Goal: Information Seeking & Learning: Learn about a topic

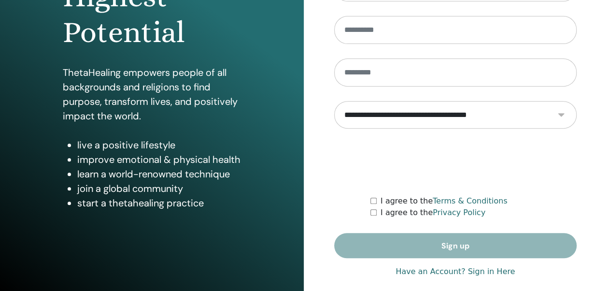
scroll to position [173, 0]
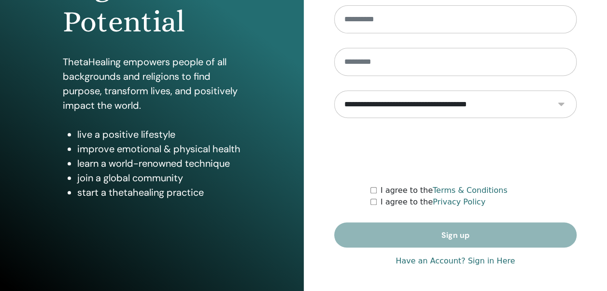
click at [481, 260] on link "Have an Account? Sign in Here" at bounding box center [454, 261] width 119 height 12
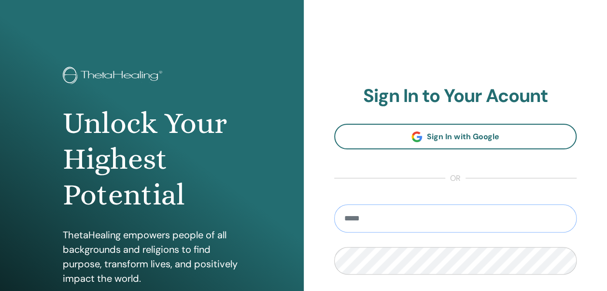
click at [477, 208] on input "email" at bounding box center [455, 218] width 243 height 28
type input "**********"
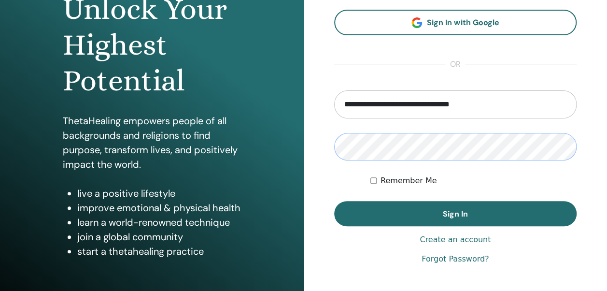
scroll to position [121, 0]
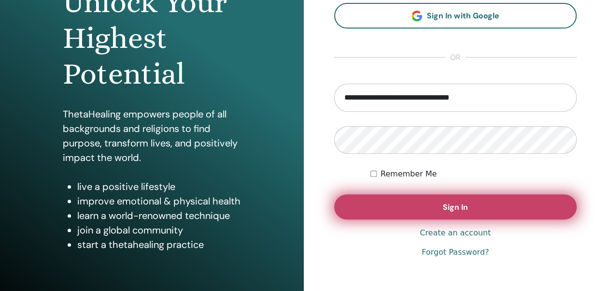
click at [439, 209] on button "Sign In" at bounding box center [455, 206] width 243 height 25
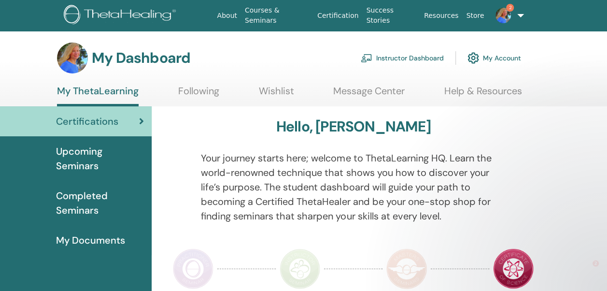
click at [390, 56] on link "Instructor Dashboard" at bounding box center [402, 57] width 83 height 21
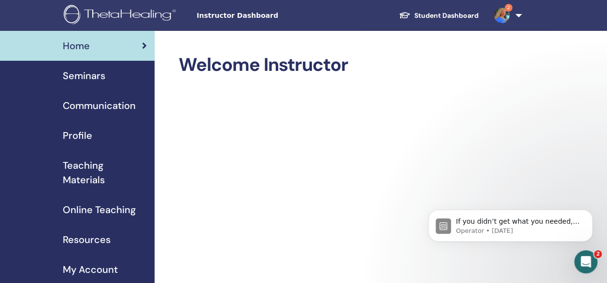
click at [81, 77] on span "Seminars" at bounding box center [84, 76] width 42 height 14
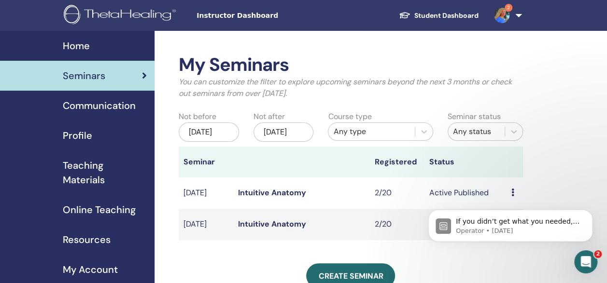
click at [201, 132] on div "May/15, 2025" at bounding box center [209, 132] width 60 height 19
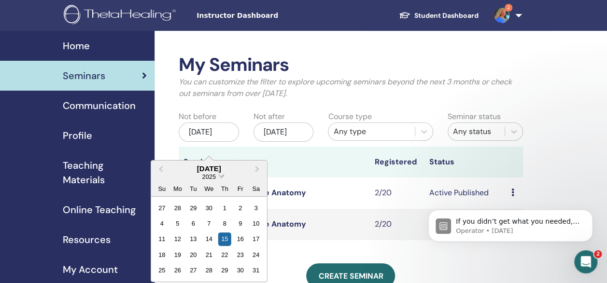
click at [220, 177] on span "Choose Date" at bounding box center [221, 175] width 6 height 6
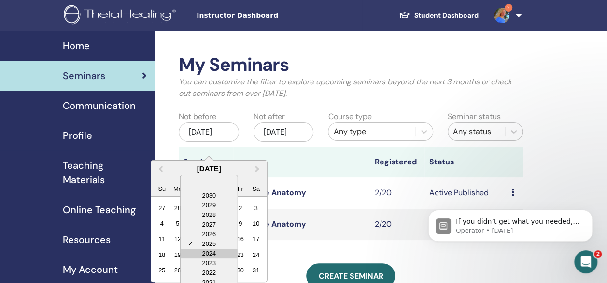
click at [213, 250] on div "2024" at bounding box center [208, 254] width 57 height 10
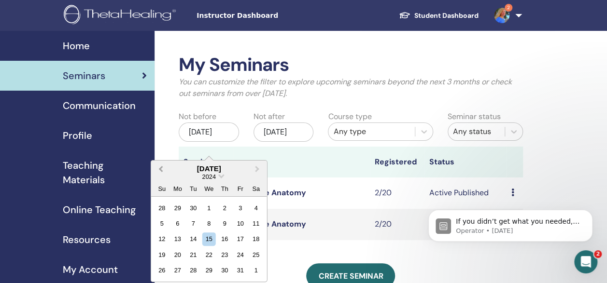
click at [161, 167] on span "Previous Month" at bounding box center [161, 169] width 0 height 10
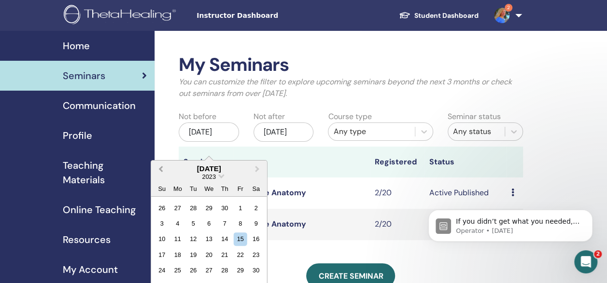
click at [161, 167] on span "Previous Month" at bounding box center [161, 169] width 0 height 10
click at [209, 205] on div "1" at bounding box center [208, 207] width 13 height 13
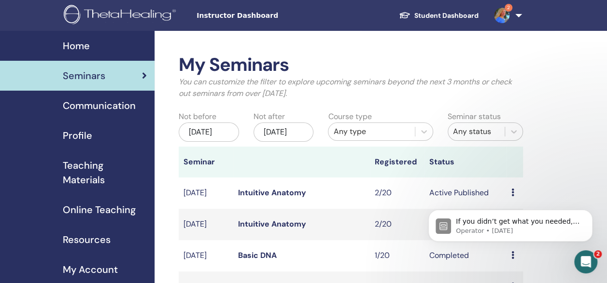
click at [280, 140] on div "Nov/15, 2025" at bounding box center [283, 132] width 60 height 19
click at [352, 101] on div "My Seminars You can customize the filter to explore upcoming seminars beyond th…" at bounding box center [350, 80] width 359 height 53
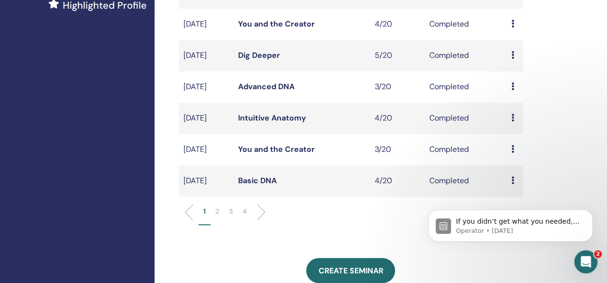
scroll to position [309, 0]
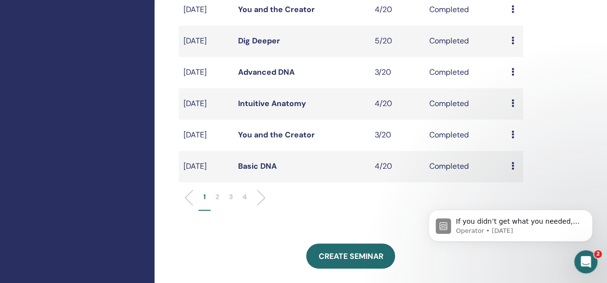
click at [217, 202] on p "2" at bounding box center [217, 197] width 4 height 10
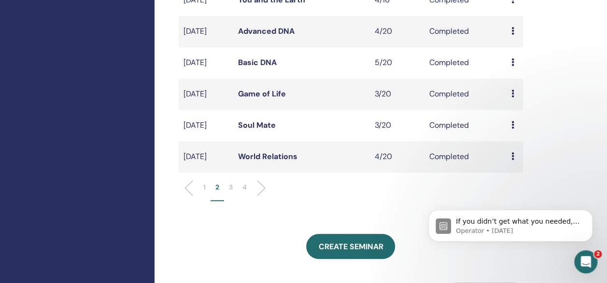
scroll to position [333, 0]
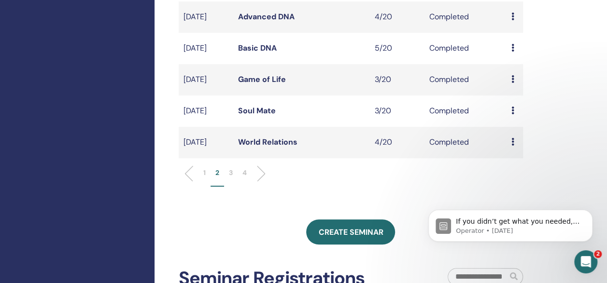
click at [232, 178] on p "3" at bounding box center [231, 173] width 4 height 10
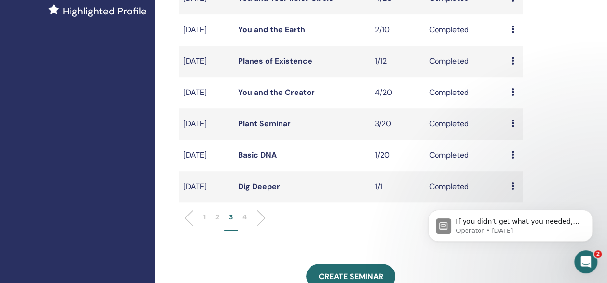
scroll to position [293, 0]
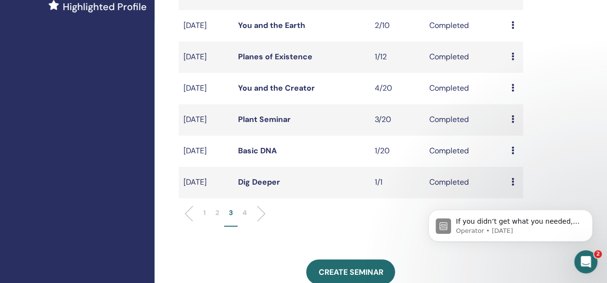
click at [246, 218] on p "4" at bounding box center [244, 213] width 4 height 10
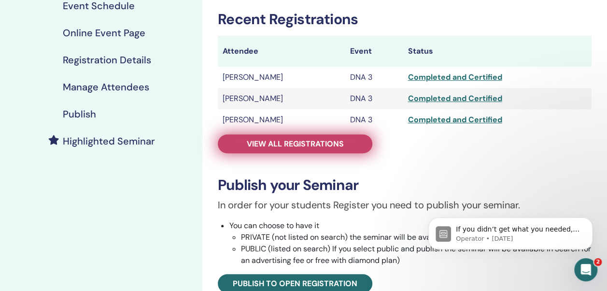
click at [300, 143] on span "View all registrations" at bounding box center [295, 144] width 97 height 10
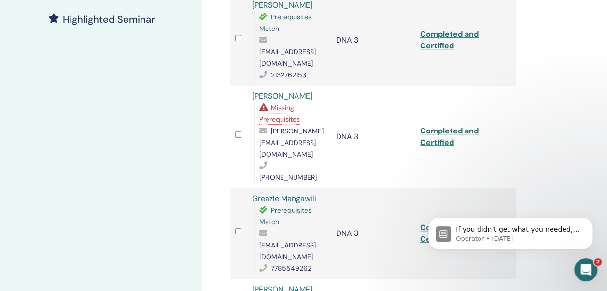
scroll to position [266, 0]
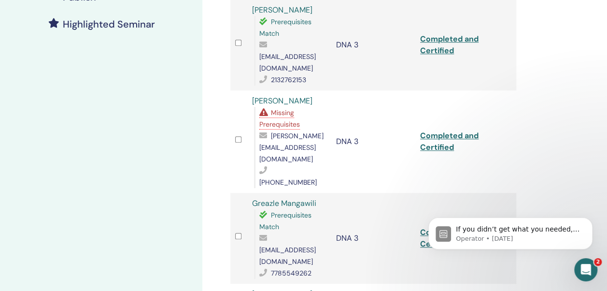
click at [292, 198] on link "Greazle Mangawili" at bounding box center [284, 203] width 64 height 10
click at [277, 289] on link "Dana Elena Toma" at bounding box center [282, 294] width 60 height 10
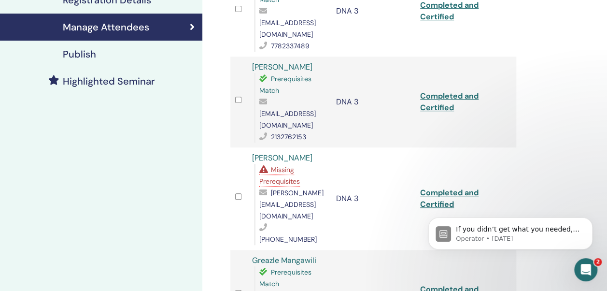
scroll to position [207, 0]
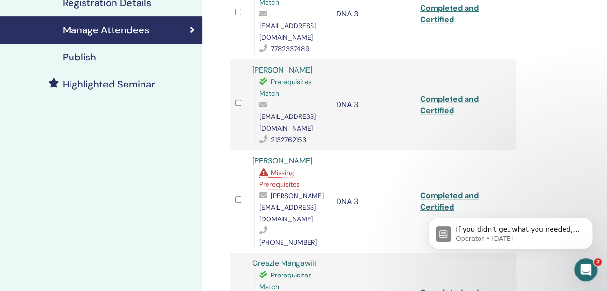
click at [293, 65] on link "Patricia McCarron" at bounding box center [282, 70] width 60 height 10
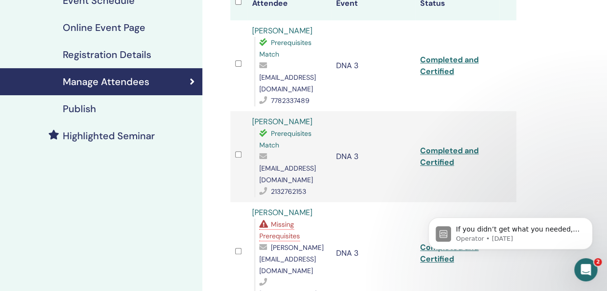
scroll to position [148, 0]
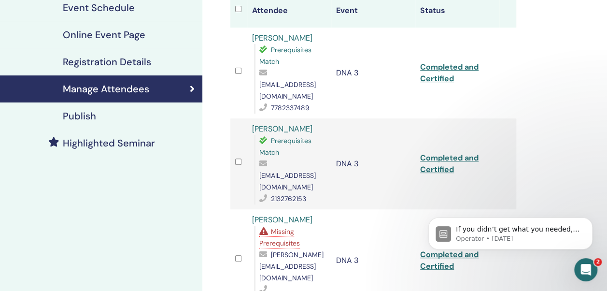
click at [288, 38] on link "Shauna Elton" at bounding box center [282, 38] width 60 height 10
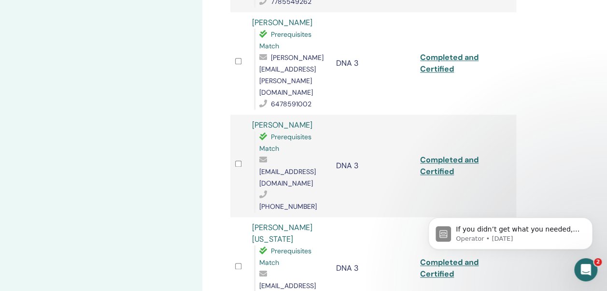
scroll to position [544, 0]
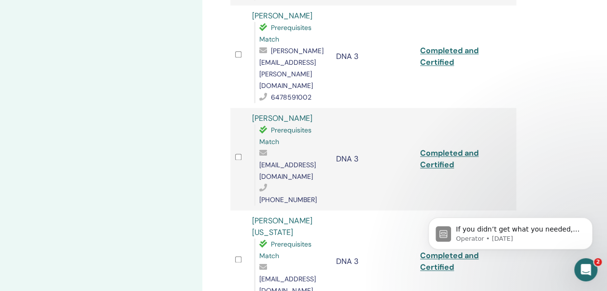
click at [278, 113] on link "Magdalena Piotrowska" at bounding box center [282, 118] width 60 height 10
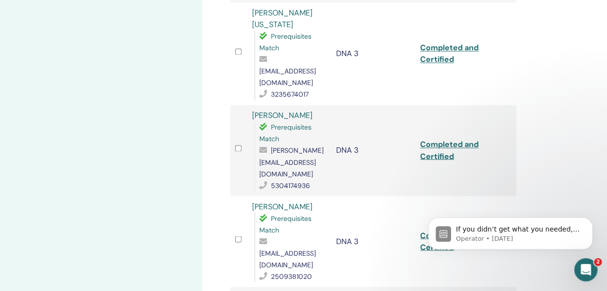
scroll to position [757, 0]
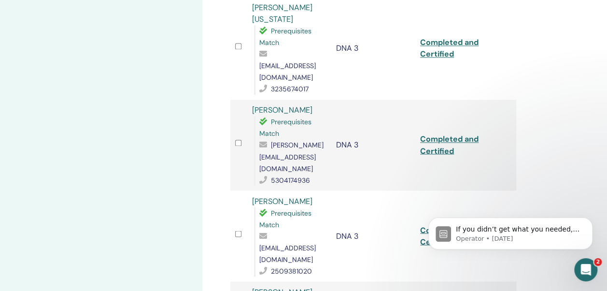
click at [281, 286] on link "[PERSON_NAME]" at bounding box center [282, 291] width 60 height 10
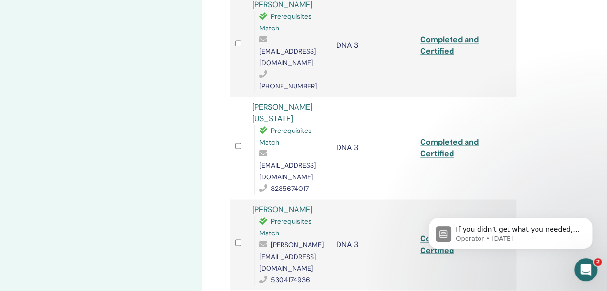
scroll to position [654, 0]
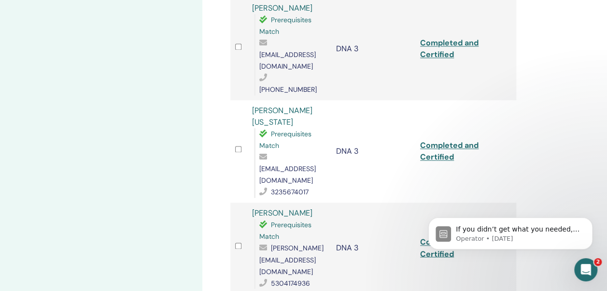
click at [277, 105] on link "Sandra Washington" at bounding box center [282, 116] width 60 height 22
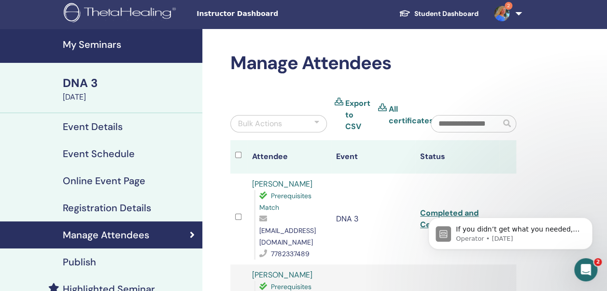
scroll to position [0, 0]
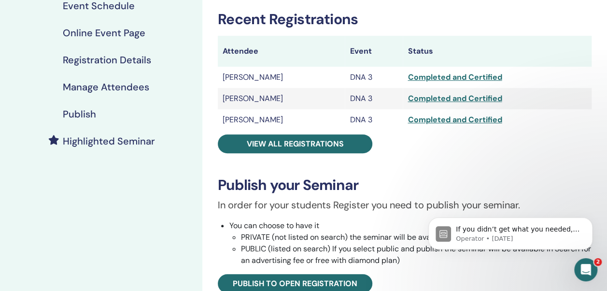
scroll to position [150, 0]
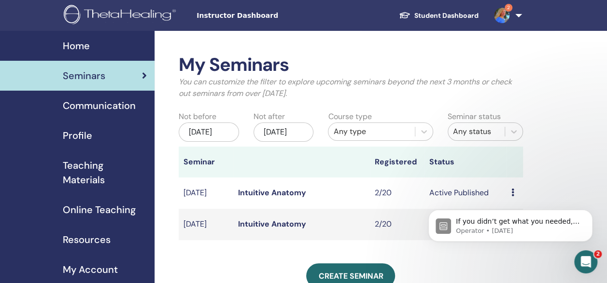
click at [110, 107] on span "Communication" at bounding box center [99, 105] width 73 height 14
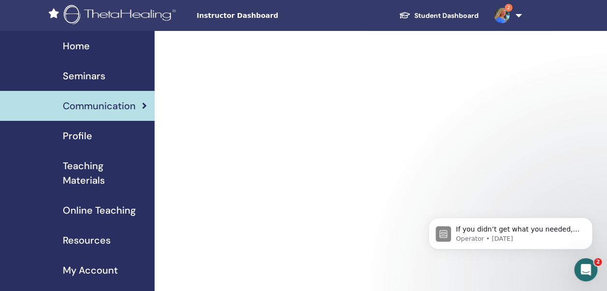
click at [75, 74] on span "Seminars" at bounding box center [84, 76] width 42 height 14
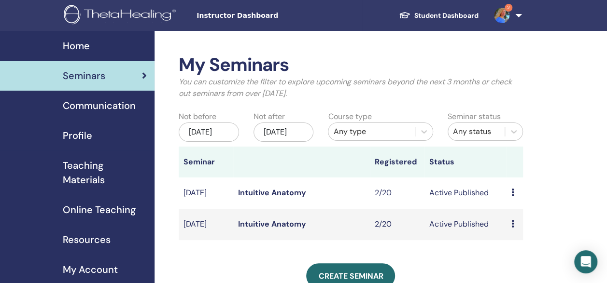
click at [378, 135] on div "Any type" at bounding box center [371, 132] width 77 height 12
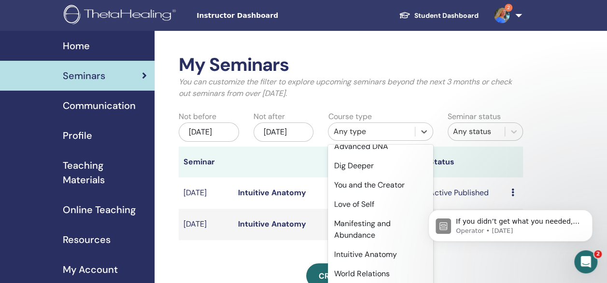
scroll to position [88, 0]
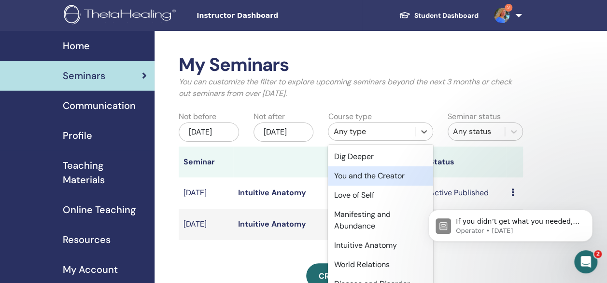
click at [396, 186] on div "You and the Creator" at bounding box center [380, 176] width 105 height 19
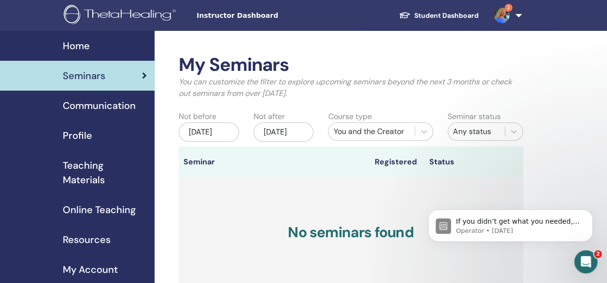
click at [216, 131] on div "[DATE]" at bounding box center [209, 132] width 60 height 19
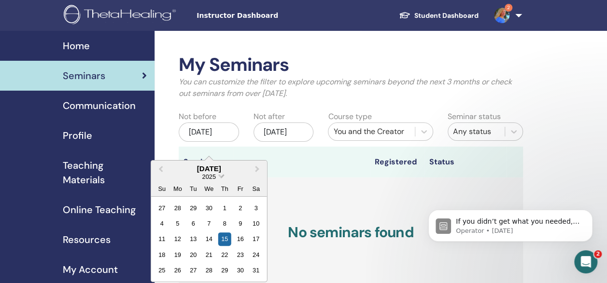
click at [220, 175] on span "Choose Date" at bounding box center [221, 175] width 6 height 6
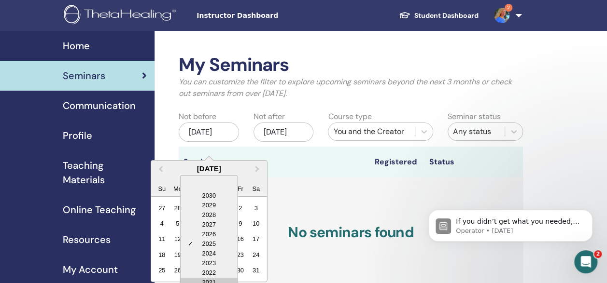
click at [217, 278] on div "2021" at bounding box center [208, 283] width 57 height 10
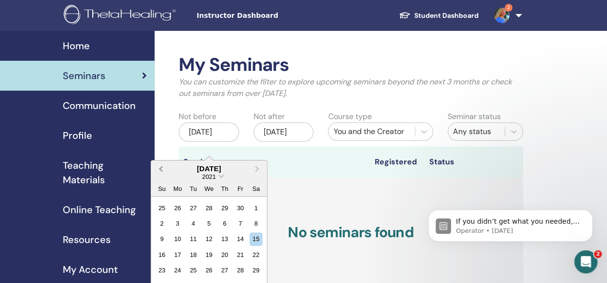
click at [161, 169] on span "Previous Month" at bounding box center [161, 169] width 0 height 10
click at [242, 208] on div "1" at bounding box center [240, 207] width 13 height 13
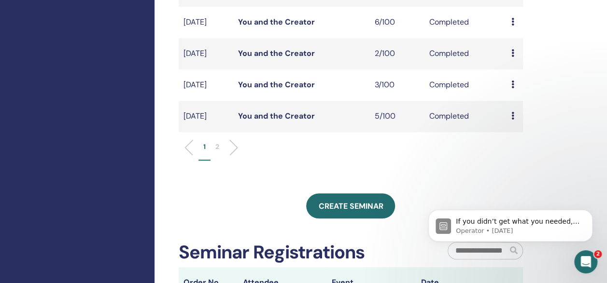
scroll to position [363, 0]
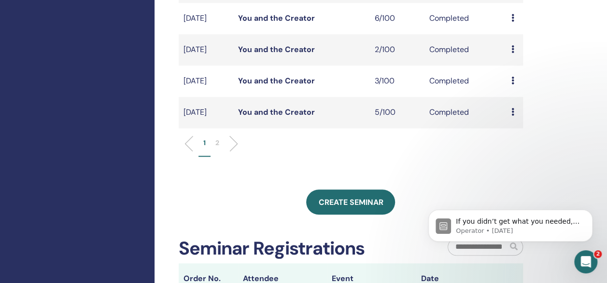
click at [219, 148] on p "2" at bounding box center [217, 143] width 4 height 10
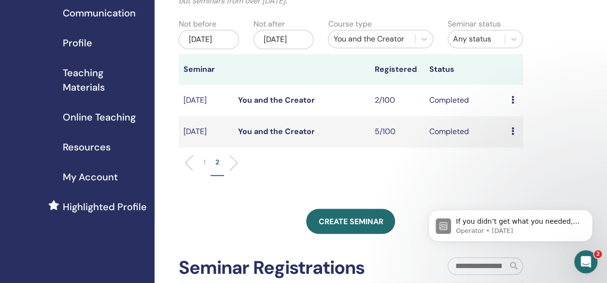
scroll to position [89, 0]
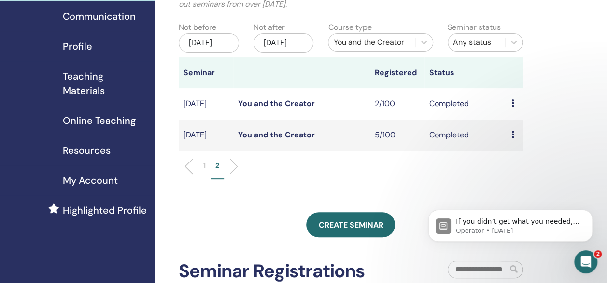
click at [278, 140] on link "You and the Creator" at bounding box center [276, 135] width 77 height 10
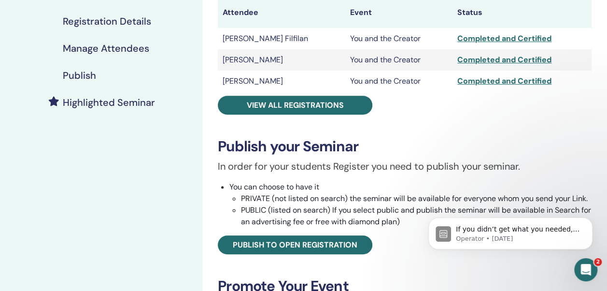
scroll to position [193, 0]
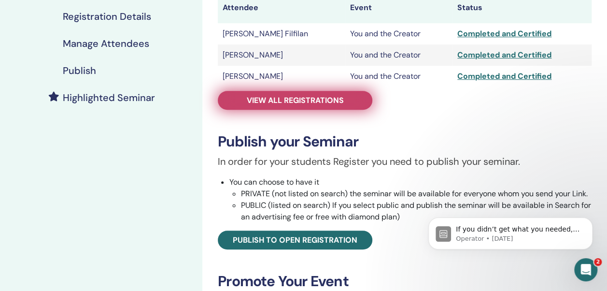
click at [319, 99] on span "View all registrations" at bounding box center [295, 100] width 97 height 10
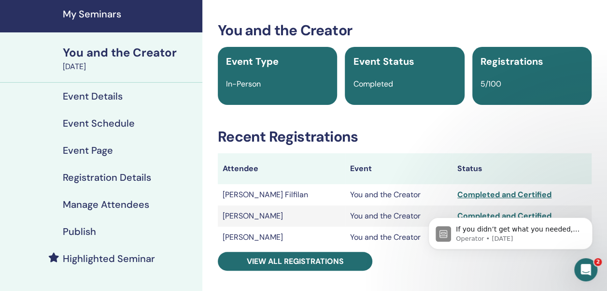
scroll to position [14, 0]
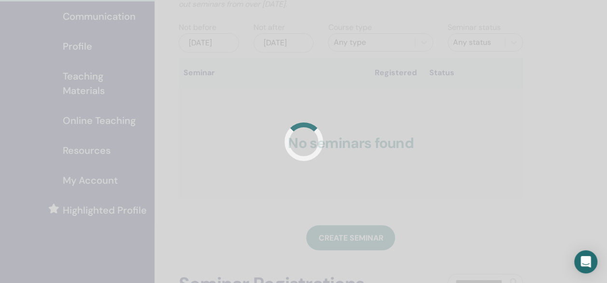
scroll to position [89, 0]
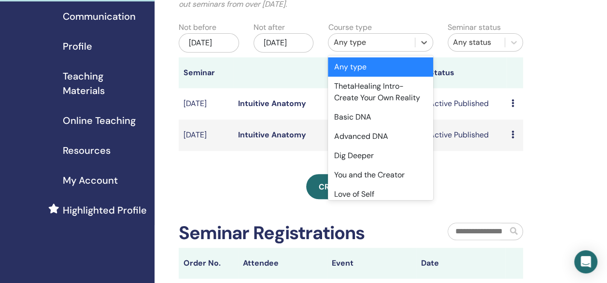
click at [387, 44] on div "Any type" at bounding box center [371, 43] width 77 height 12
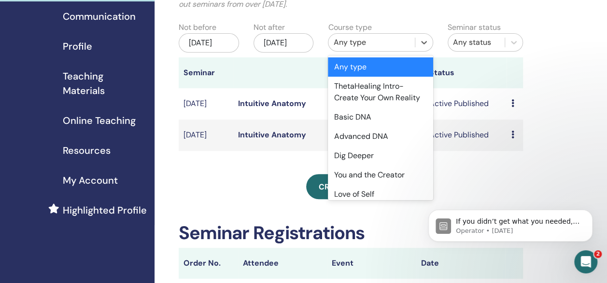
scroll to position [0, 0]
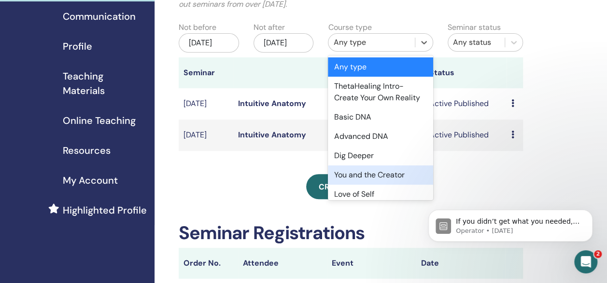
click at [388, 185] on div "You and the Creator" at bounding box center [380, 175] width 105 height 19
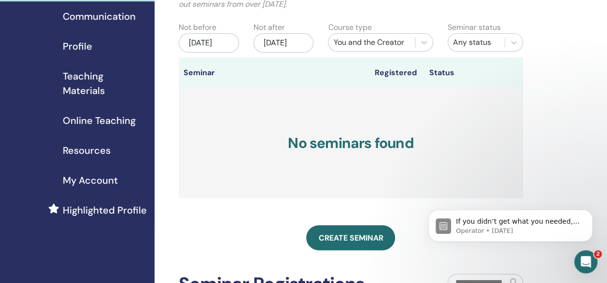
click at [213, 44] on div "May/15, 2025" at bounding box center [209, 42] width 60 height 19
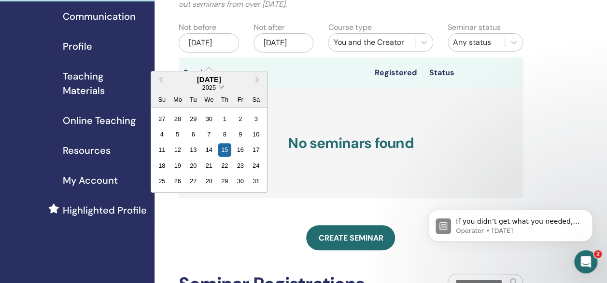
click at [222, 85] on span "Choose Date" at bounding box center [221, 86] width 6 height 6
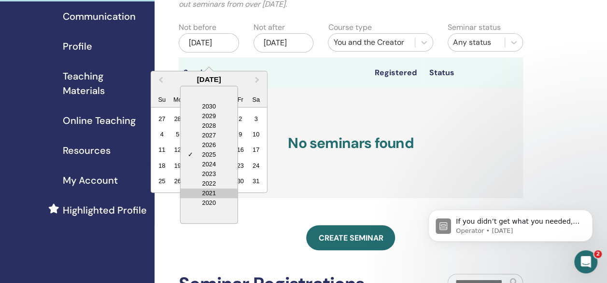
click at [218, 193] on div "2021" at bounding box center [208, 194] width 57 height 10
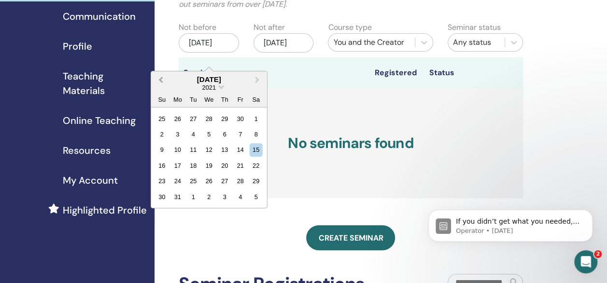
click at [161, 79] on span "Previous Month" at bounding box center [161, 79] width 0 height 10
click at [241, 118] on div "1" at bounding box center [240, 118] width 13 height 13
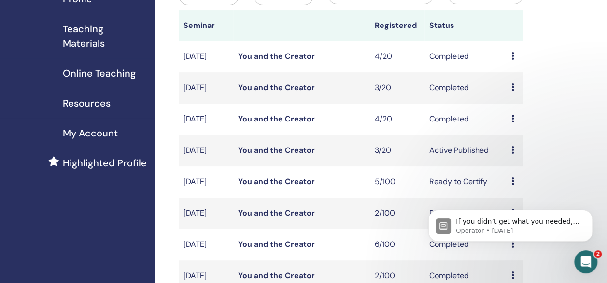
scroll to position [161, 0]
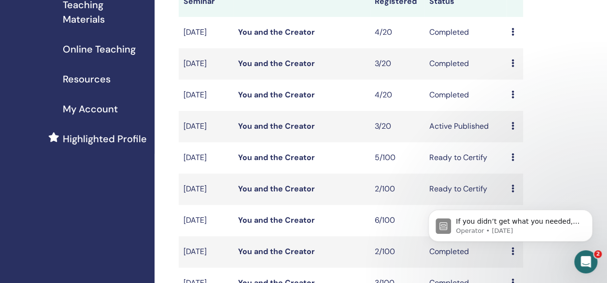
click at [270, 37] on link "You and the Creator" at bounding box center [276, 32] width 77 height 10
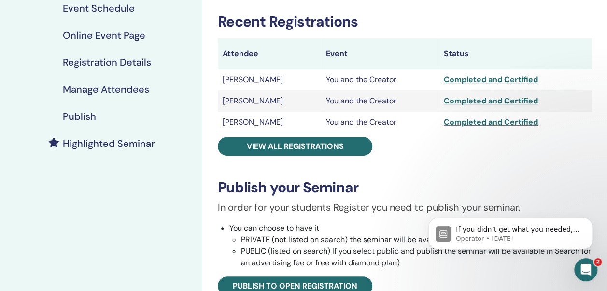
scroll to position [150, 0]
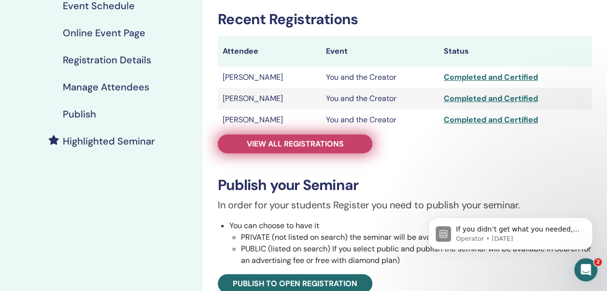
click at [328, 141] on span "View all registrations" at bounding box center [295, 144] width 97 height 10
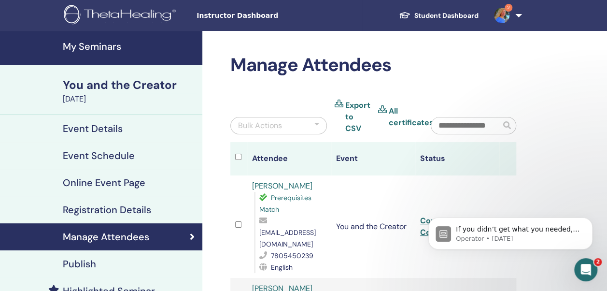
click at [86, 45] on h4 "My Seminars" at bounding box center [130, 47] width 134 height 12
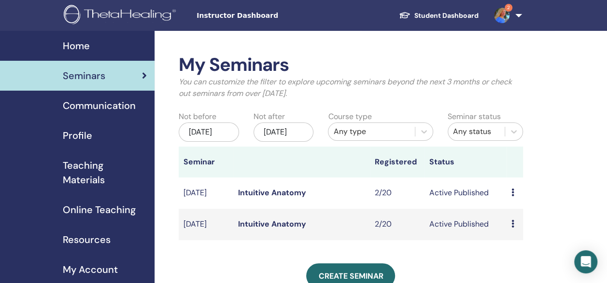
click at [366, 137] on div "Any type" at bounding box center [371, 132] width 77 height 12
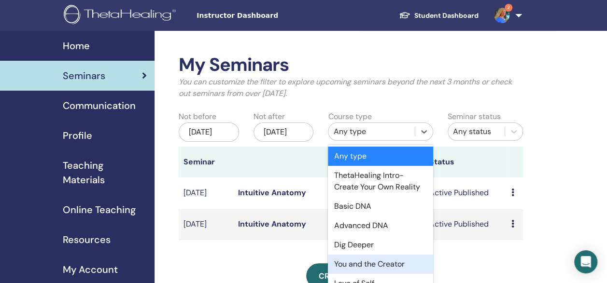
click at [349, 273] on div "You and the Creator" at bounding box center [380, 264] width 105 height 19
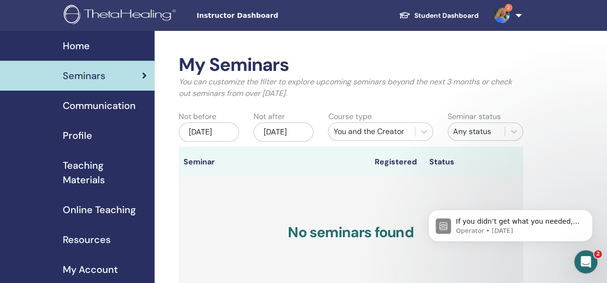
click at [208, 142] on div "May/15, 2025" at bounding box center [209, 132] width 60 height 19
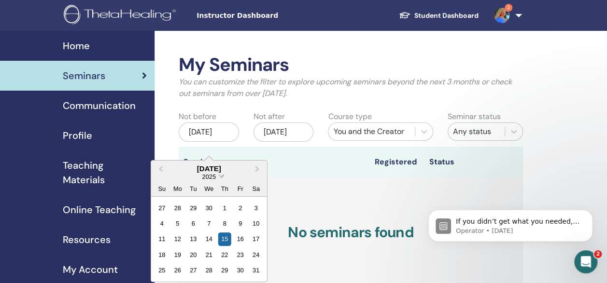
click at [220, 176] on span "Choose Date" at bounding box center [221, 175] width 6 height 6
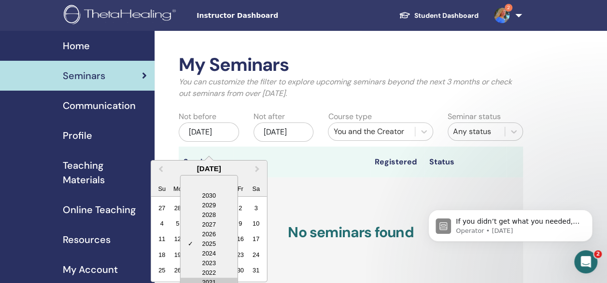
click at [214, 279] on div "2021" at bounding box center [208, 283] width 57 height 10
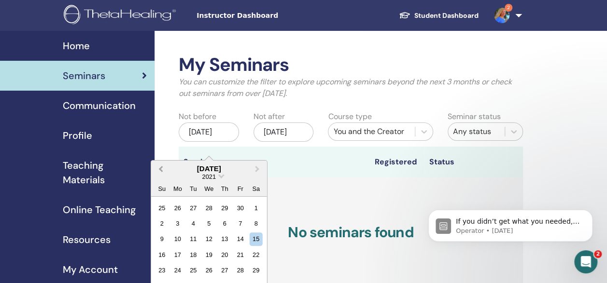
click at [161, 169] on span "Previous Month" at bounding box center [161, 169] width 0 height 10
click at [180, 205] on div "1" at bounding box center [177, 207] width 13 height 13
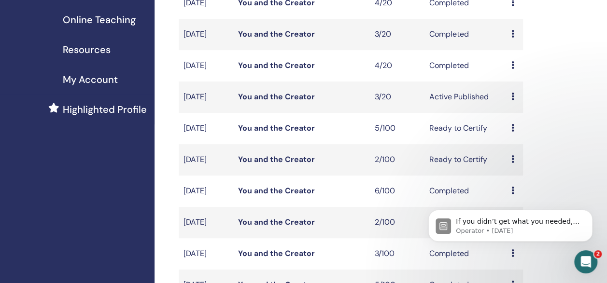
scroll to position [192, 0]
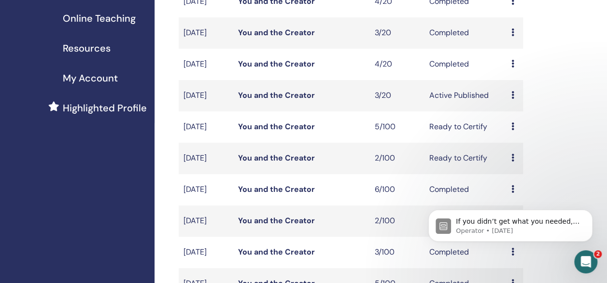
click at [285, 38] on link "You and the Creator" at bounding box center [276, 33] width 77 height 10
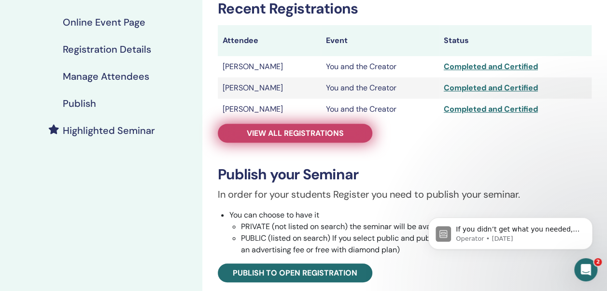
click at [307, 136] on span "View all registrations" at bounding box center [295, 133] width 97 height 10
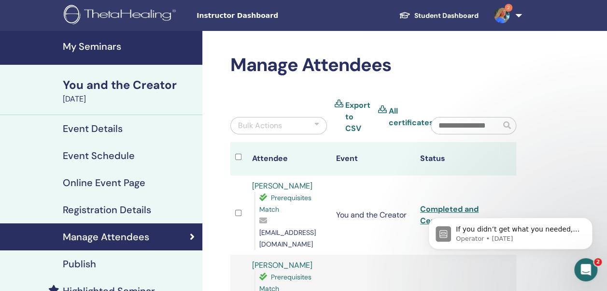
click at [106, 44] on h4 "My Seminars" at bounding box center [130, 47] width 134 height 12
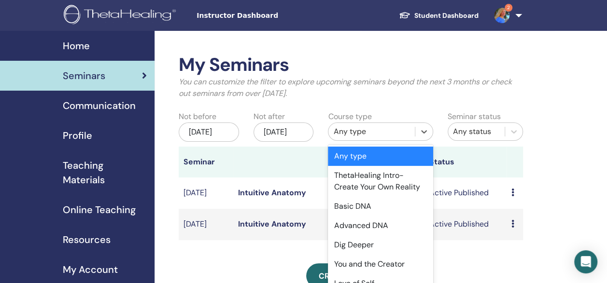
click at [372, 133] on div "Any type" at bounding box center [371, 132] width 77 height 12
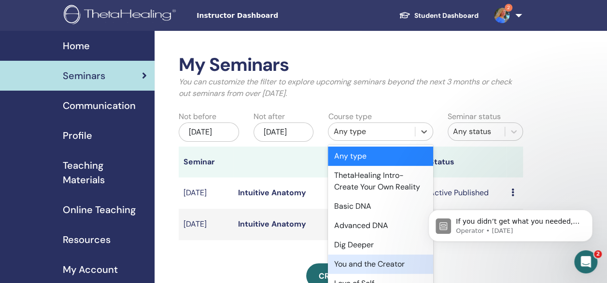
click at [355, 274] on div "You and the Creator" at bounding box center [380, 264] width 105 height 19
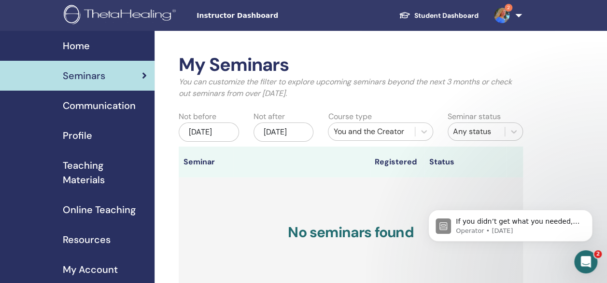
click at [210, 136] on div "May/15, 2025" at bounding box center [209, 132] width 60 height 19
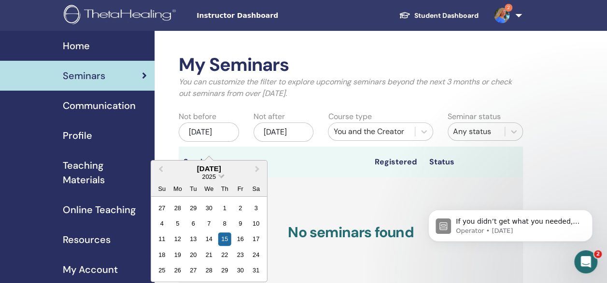
click at [220, 176] on span "Choose Date" at bounding box center [221, 175] width 6 height 6
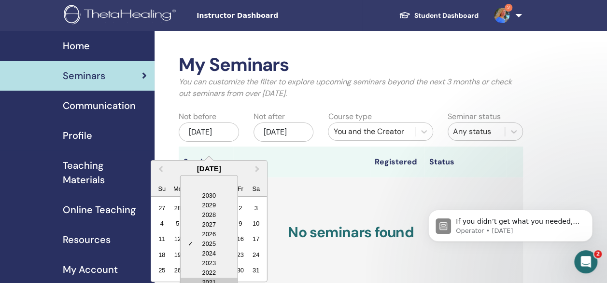
click at [221, 282] on div "2021" at bounding box center [208, 283] width 57 height 10
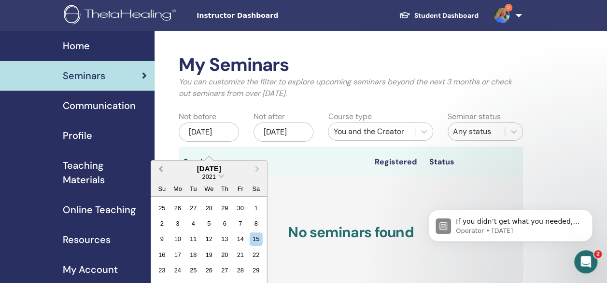
click at [161, 168] on span "Previous Month" at bounding box center [161, 169] width 0 height 10
click at [180, 206] on div "1" at bounding box center [177, 207] width 13 height 13
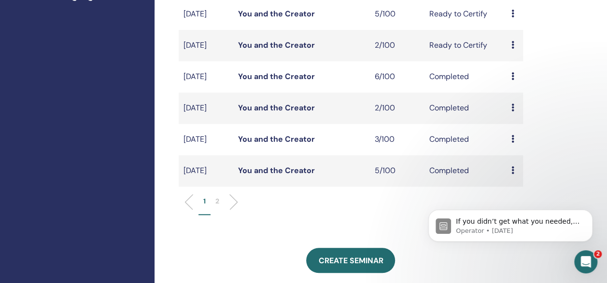
scroll to position [303, 0]
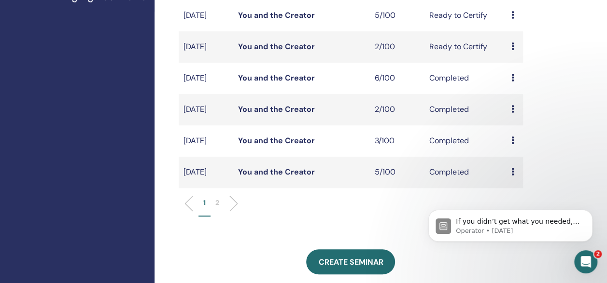
click at [218, 208] on p "2" at bounding box center [217, 203] width 4 height 10
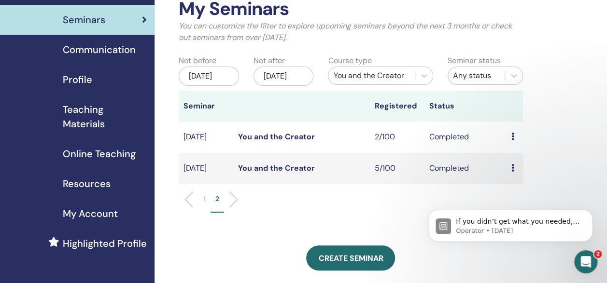
scroll to position [50, 0]
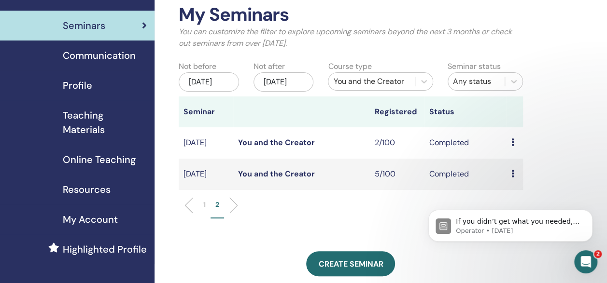
click at [292, 148] on link "You and the Creator" at bounding box center [276, 143] width 77 height 10
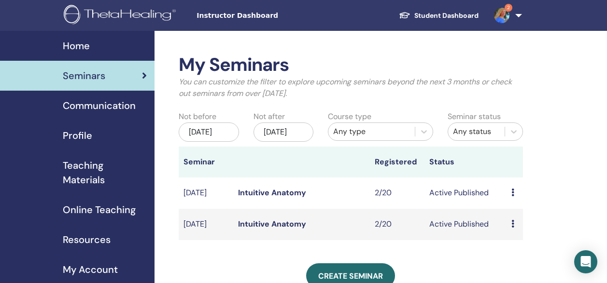
scroll to position [50, 0]
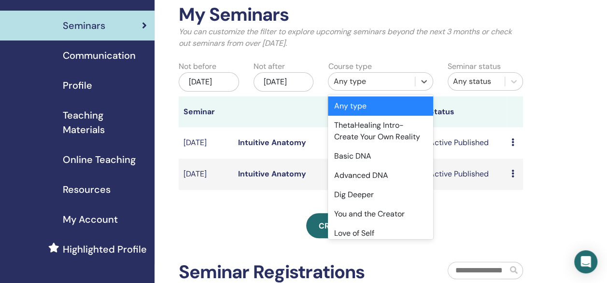
click at [370, 80] on div "Any type" at bounding box center [371, 82] width 77 height 12
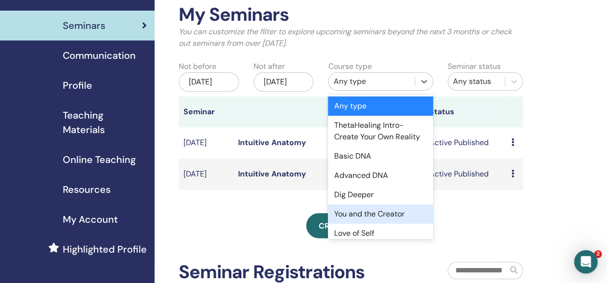
scroll to position [0, 0]
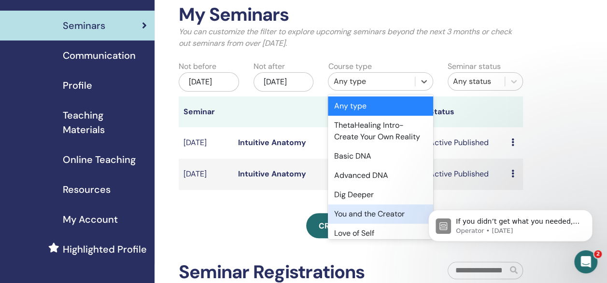
click at [371, 224] on div "You and the Creator" at bounding box center [380, 214] width 105 height 19
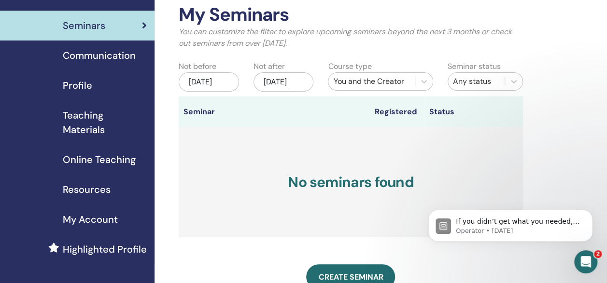
click at [204, 84] on div "[DATE]" at bounding box center [209, 81] width 60 height 19
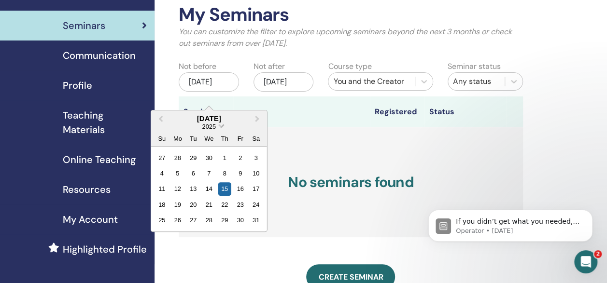
click at [221, 126] on span "Choose Date" at bounding box center [221, 125] width 6 height 6
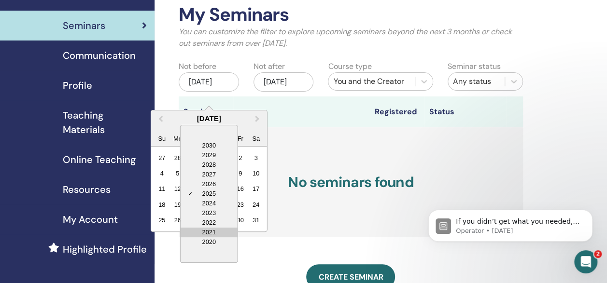
click at [217, 230] on div "2021" at bounding box center [208, 233] width 57 height 10
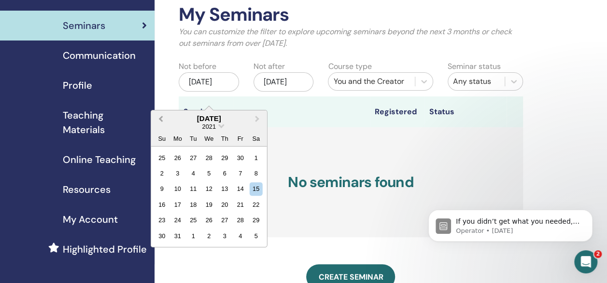
click at [161, 118] on span "Previous Month" at bounding box center [161, 118] width 0 height 10
click at [179, 155] on div "1" at bounding box center [177, 157] width 13 height 13
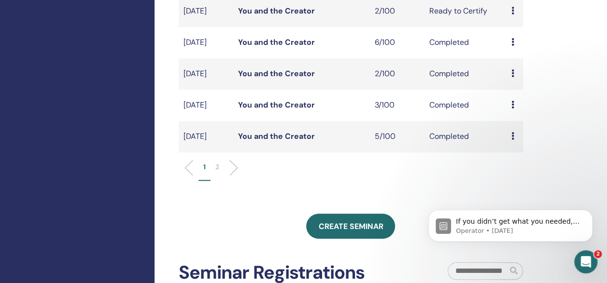
scroll to position [340, 0]
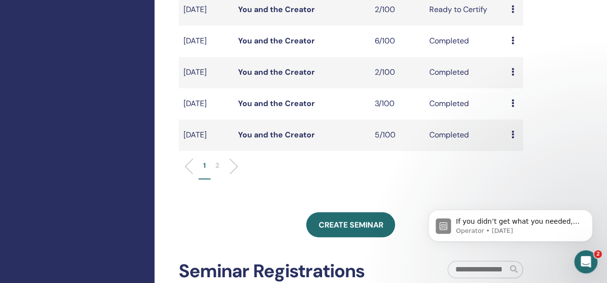
click at [218, 171] on p "2" at bounding box center [217, 166] width 4 height 10
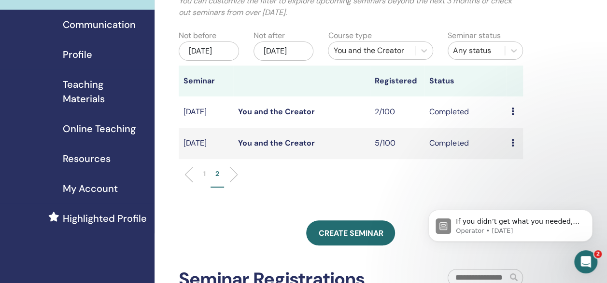
scroll to position [80, 0]
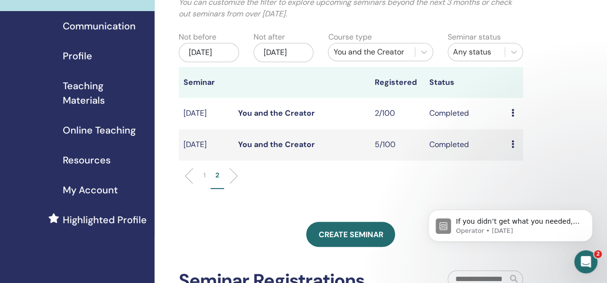
click at [206, 180] on p "1" at bounding box center [204, 175] width 2 height 10
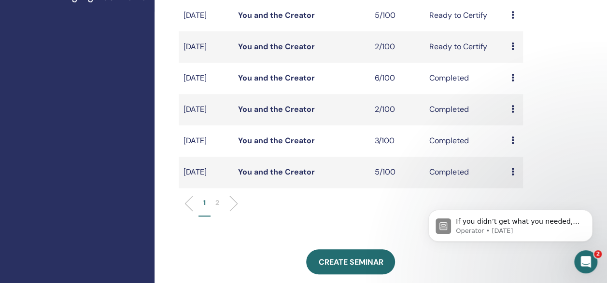
scroll to position [277, 0]
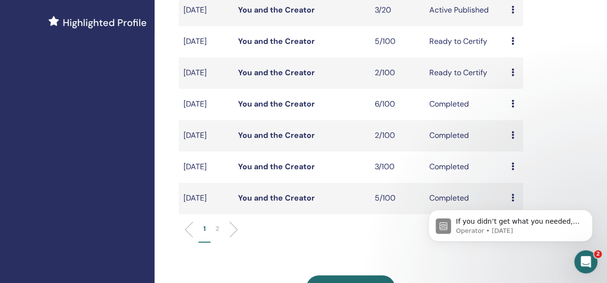
click at [281, 172] on link "You and the Creator" at bounding box center [276, 167] width 77 height 10
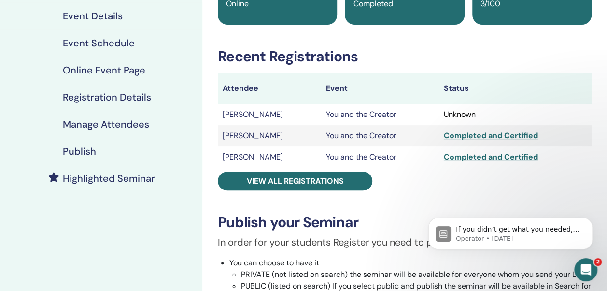
scroll to position [119, 0]
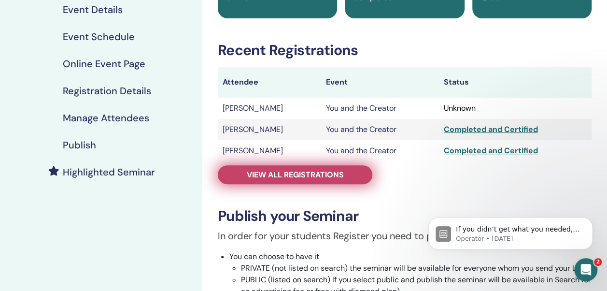
click at [312, 174] on span "View all registrations" at bounding box center [295, 174] width 97 height 10
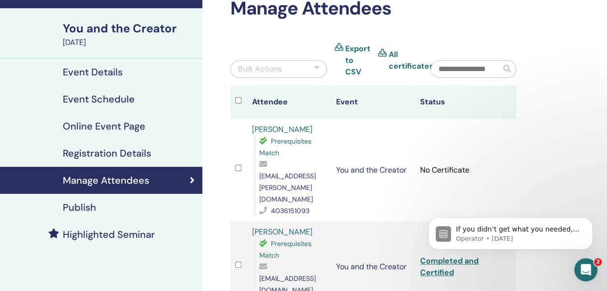
scroll to position [48, 0]
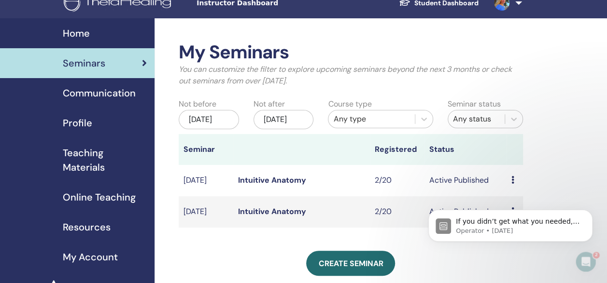
click at [211, 126] on div "[DATE]" at bounding box center [209, 119] width 60 height 19
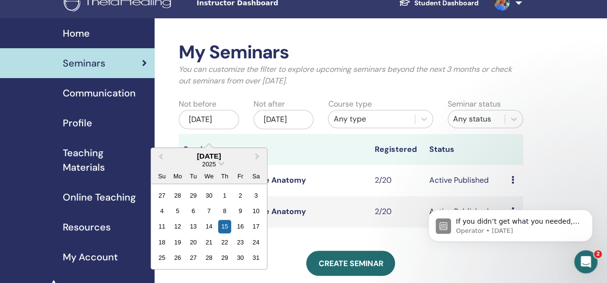
click at [218, 164] on div "2025" at bounding box center [209, 164] width 116 height 8
click at [212, 164] on span "2025" at bounding box center [209, 164] width 14 height 7
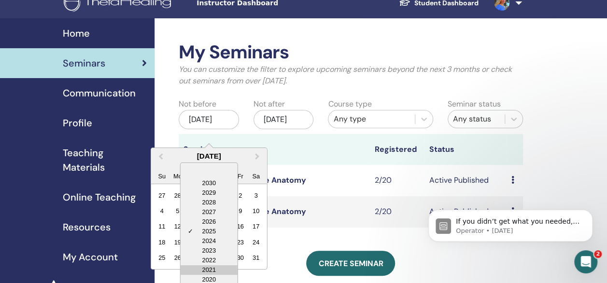
click at [214, 266] on div "2021" at bounding box center [208, 270] width 57 height 10
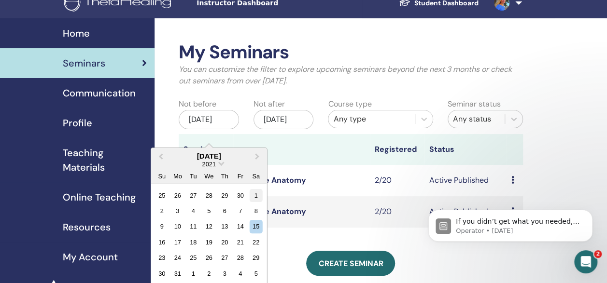
click at [257, 193] on div "1" at bounding box center [256, 195] width 13 height 13
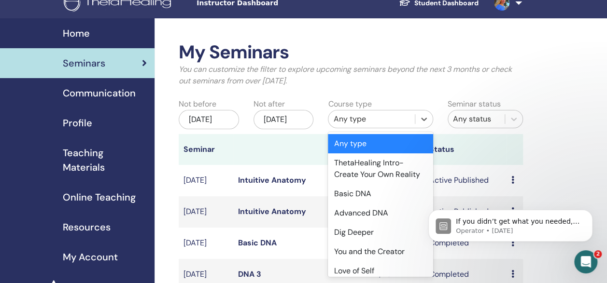
click at [357, 120] on div "Any type" at bounding box center [371, 119] width 77 height 12
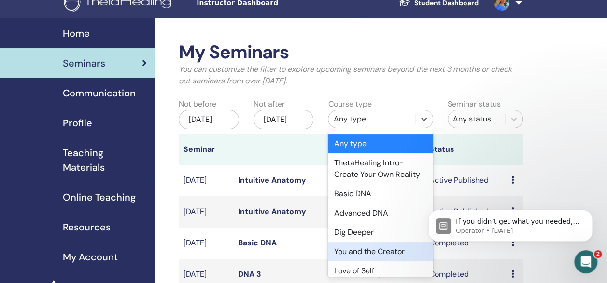
click at [375, 261] on div "You and the Creator" at bounding box center [380, 251] width 105 height 19
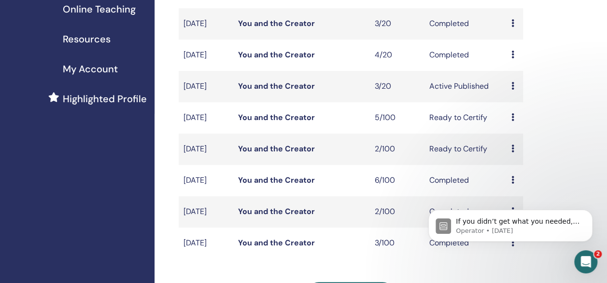
scroll to position [199, 0]
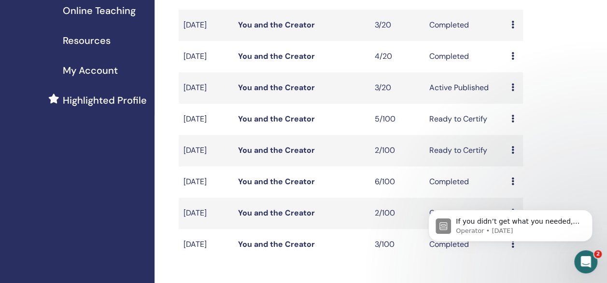
click at [267, 218] on link "You and the Creator" at bounding box center [276, 213] width 77 height 10
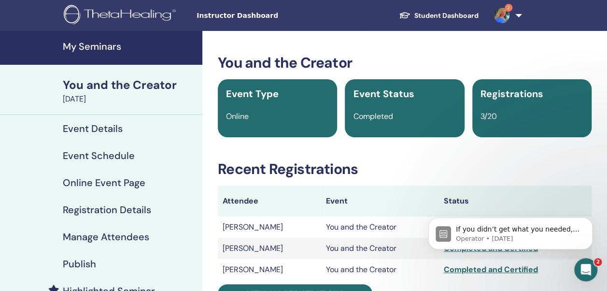
click at [80, 45] on h4 "My Seminars" at bounding box center [130, 47] width 134 height 12
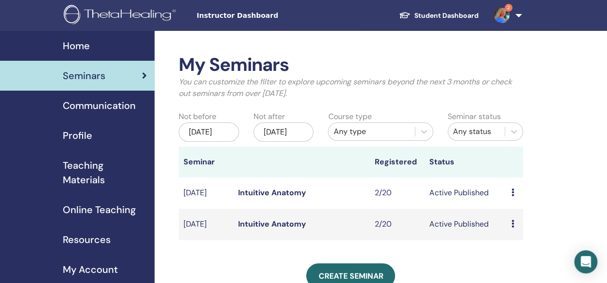
click at [212, 139] on div "[DATE]" at bounding box center [209, 132] width 60 height 19
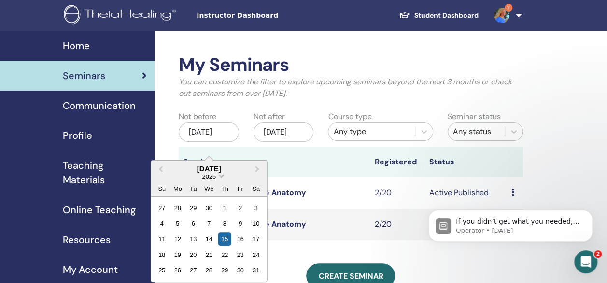
click at [221, 177] on span "Choose Date" at bounding box center [221, 175] width 6 height 6
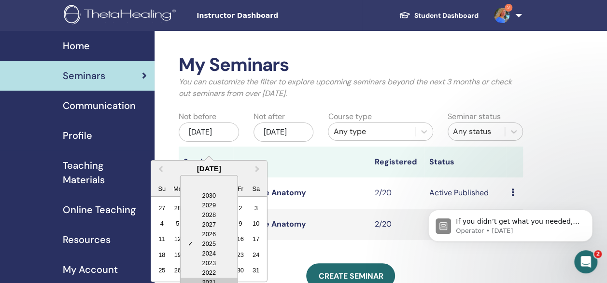
click at [222, 278] on div "2021" at bounding box center [208, 283] width 57 height 10
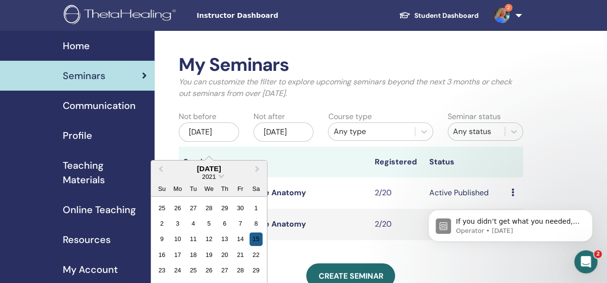
click at [256, 237] on div "15" at bounding box center [256, 239] width 13 height 13
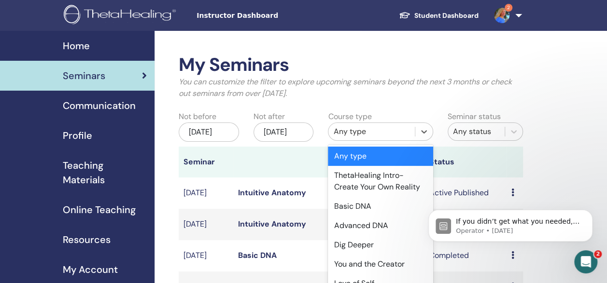
click at [390, 131] on div "Any type" at bounding box center [371, 132] width 77 height 12
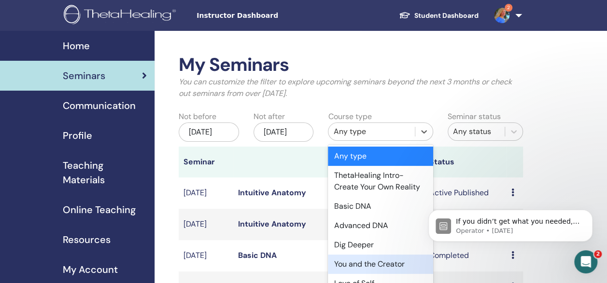
click at [377, 274] on div "You and the Creator" at bounding box center [380, 264] width 105 height 19
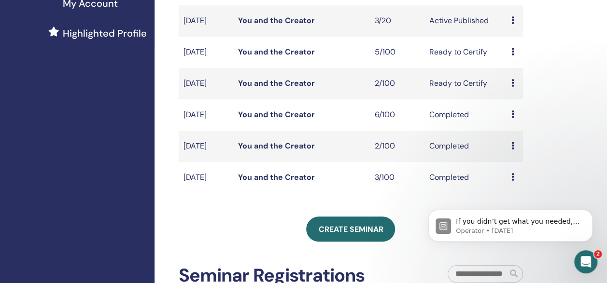
scroll to position [269, 0]
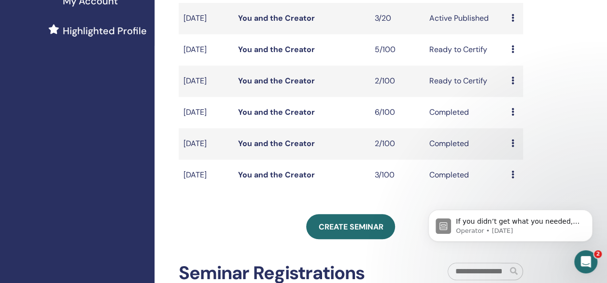
click at [264, 117] on link "You and the Creator" at bounding box center [276, 112] width 77 height 10
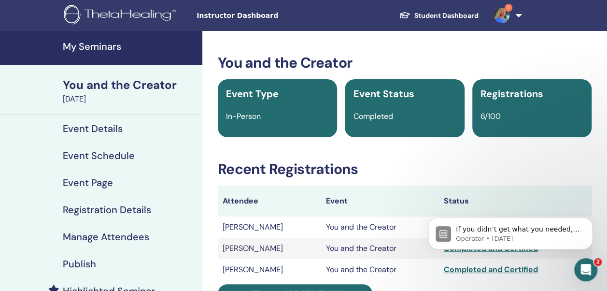
click at [111, 46] on h4 "My Seminars" at bounding box center [130, 47] width 134 height 12
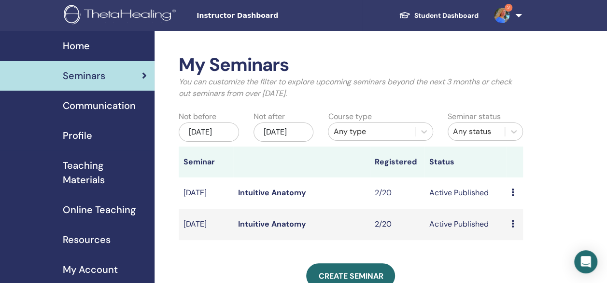
click at [219, 139] on div "[DATE]" at bounding box center [209, 132] width 60 height 19
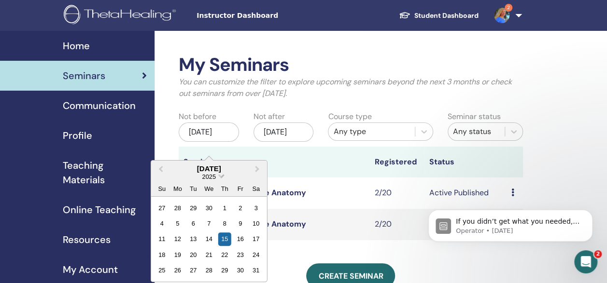
click at [222, 177] on span "Choose Date" at bounding box center [221, 175] width 6 height 6
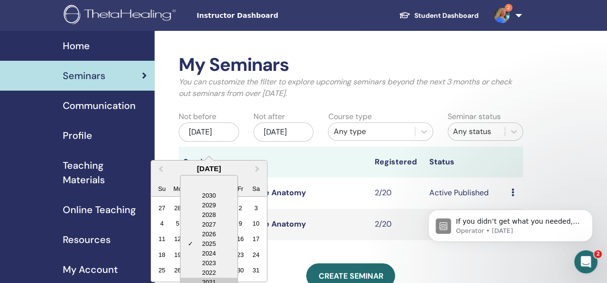
click at [211, 278] on div "2021" at bounding box center [208, 283] width 57 height 10
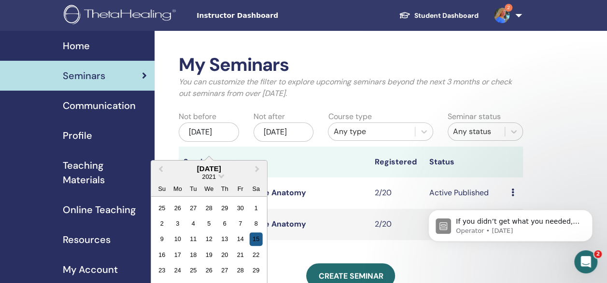
click at [255, 238] on div "15" at bounding box center [256, 239] width 13 height 13
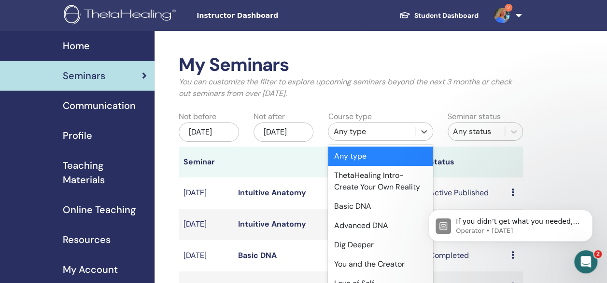
click at [368, 135] on div "Any type" at bounding box center [371, 132] width 77 height 12
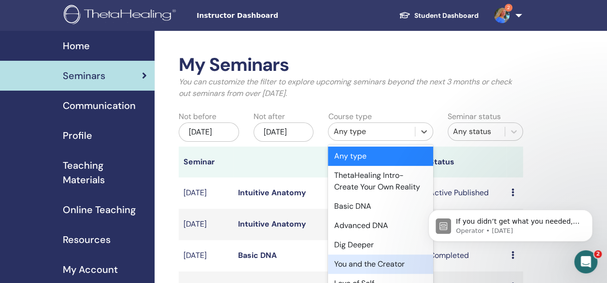
click at [372, 273] on div "You and the Creator" at bounding box center [380, 264] width 105 height 19
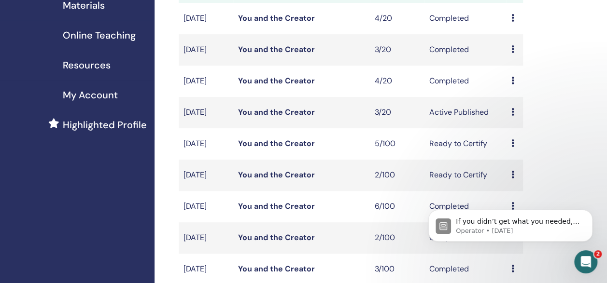
scroll to position [167, 0]
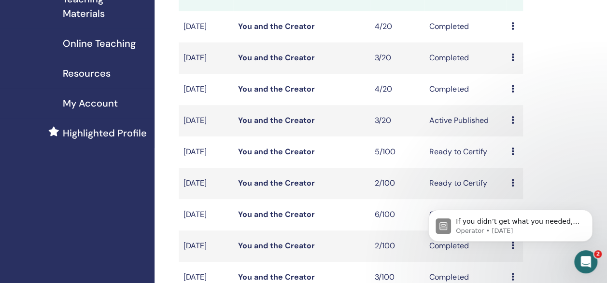
click at [292, 188] on link "You and the Creator" at bounding box center [276, 183] width 77 height 10
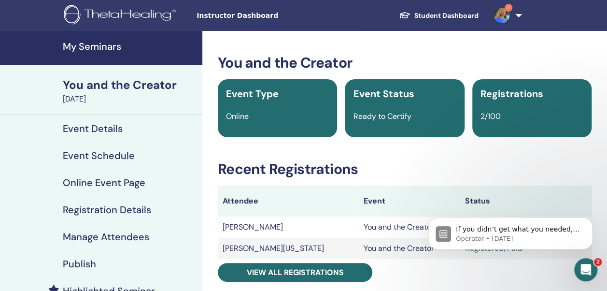
click at [462, 167] on h3 "Recent Registrations" at bounding box center [405, 168] width 374 height 17
click at [592, 221] on icon "Dismiss notification" at bounding box center [589, 219] width 5 height 5
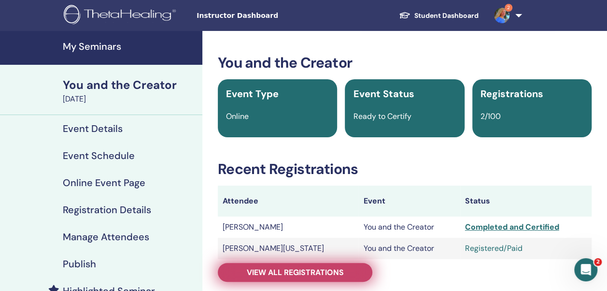
click at [352, 271] on link "View all registrations" at bounding box center [295, 272] width 154 height 19
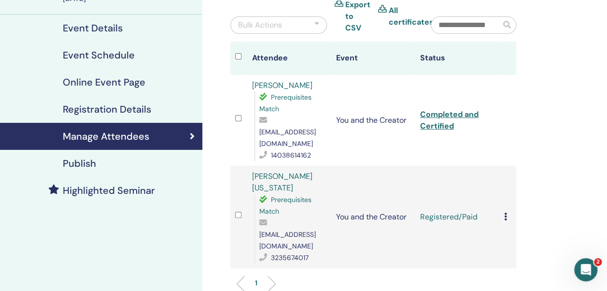
scroll to position [106, 0]
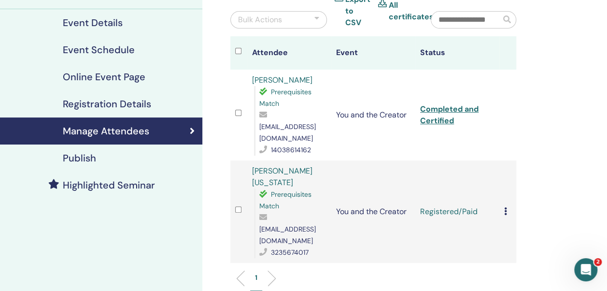
click at [505, 207] on icon at bounding box center [505, 211] width 3 height 8
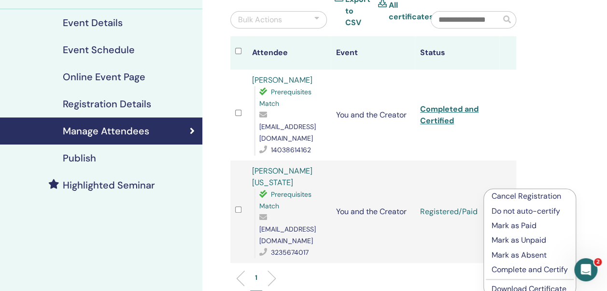
click at [502, 268] on p "Complete and Certify" at bounding box center [529, 270] width 76 height 12
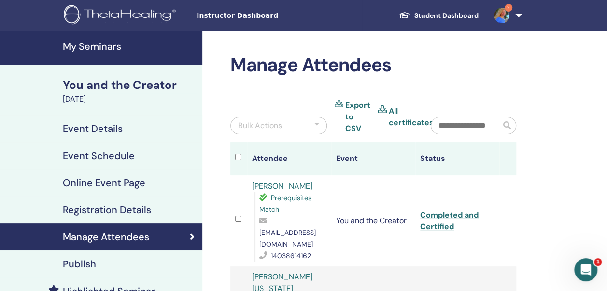
click at [97, 44] on h4 "My Seminars" at bounding box center [130, 47] width 134 height 12
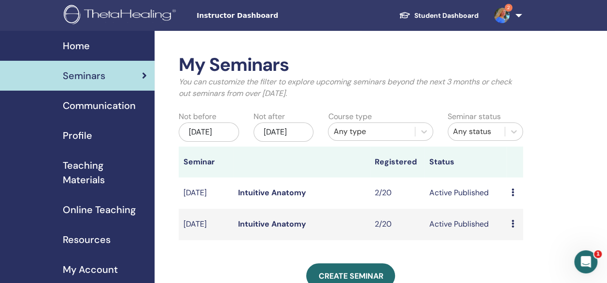
click at [218, 138] on div "[DATE]" at bounding box center [209, 132] width 60 height 19
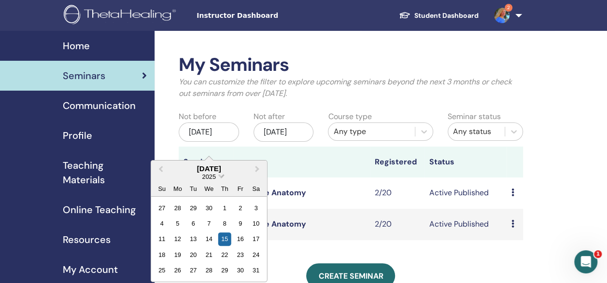
click at [220, 177] on span "Choose Date" at bounding box center [221, 175] width 6 height 6
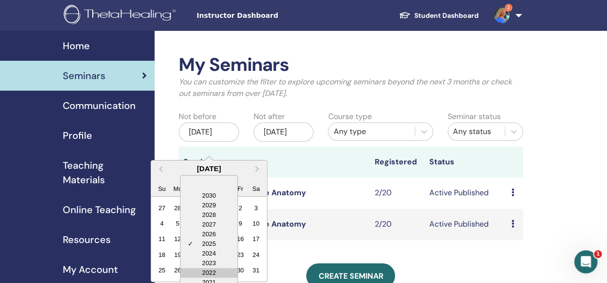
click at [222, 272] on div "2022" at bounding box center [208, 273] width 57 height 10
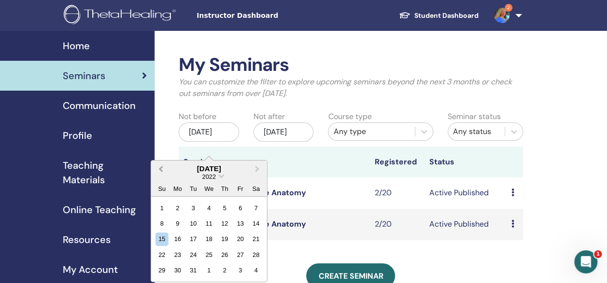
click at [161, 168] on span "Previous Month" at bounding box center [161, 169] width 0 height 10
click at [258, 208] on div "1" at bounding box center [256, 207] width 13 height 13
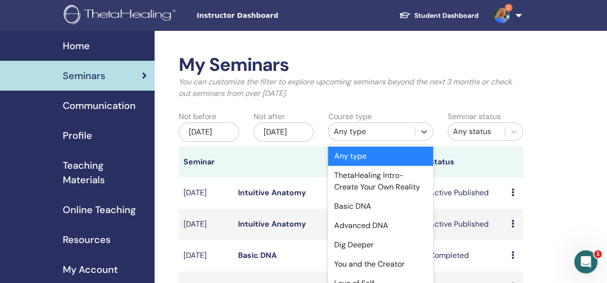
click at [348, 130] on div "Any type" at bounding box center [371, 132] width 77 height 12
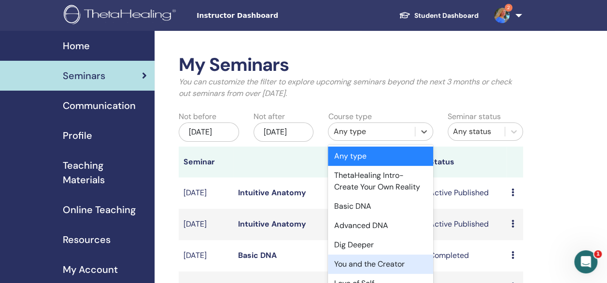
click at [363, 272] on div "You and the Creator" at bounding box center [380, 264] width 105 height 19
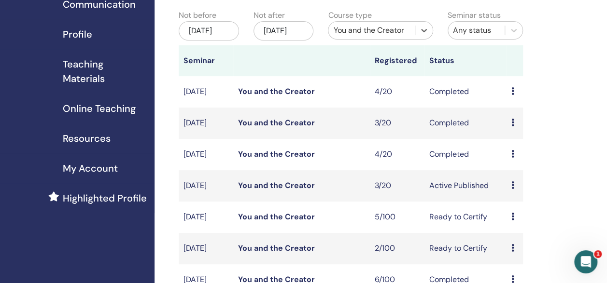
scroll to position [100, 0]
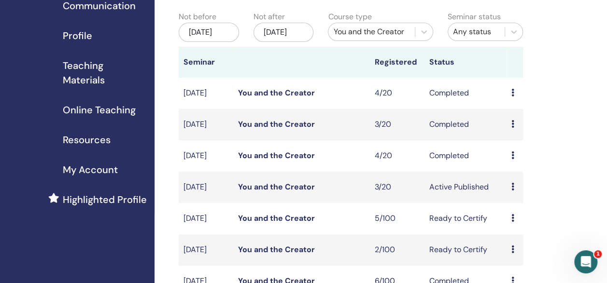
click at [270, 223] on link "You and the Creator" at bounding box center [276, 218] width 77 height 10
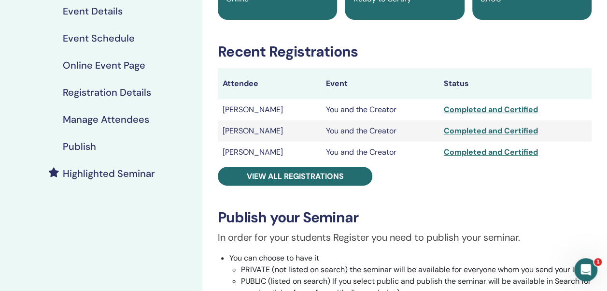
scroll to position [128, 0]
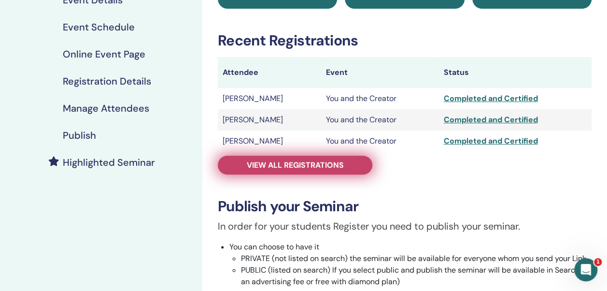
click at [318, 166] on span "View all registrations" at bounding box center [295, 165] width 97 height 10
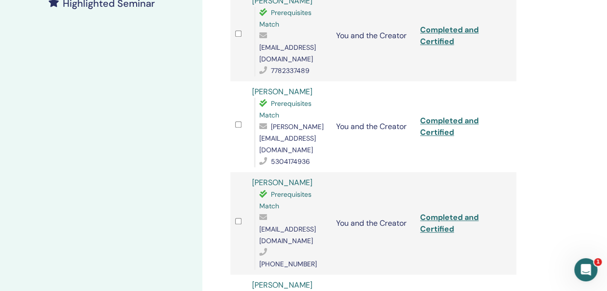
scroll to position [286, 0]
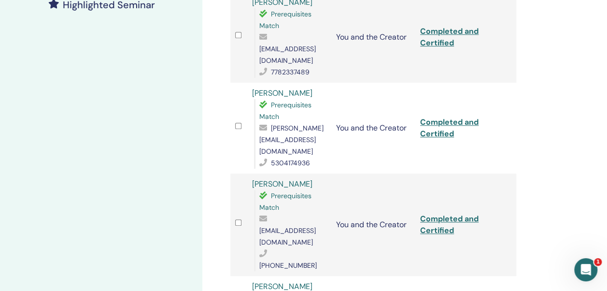
click at [296, 281] on link "[PERSON_NAME]" at bounding box center [282, 286] width 60 height 10
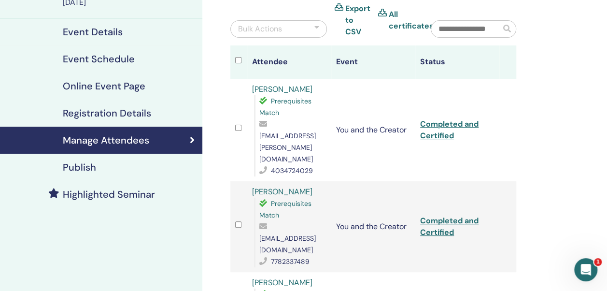
scroll to position [99, 0]
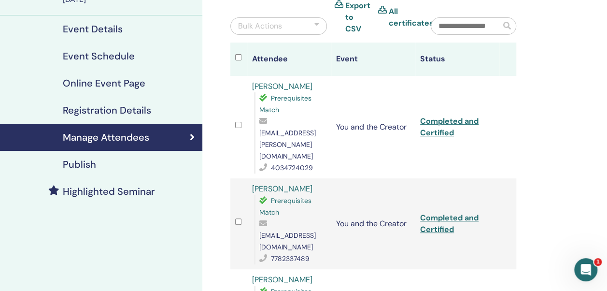
click at [273, 85] on link "[PERSON_NAME]" at bounding box center [282, 86] width 60 height 10
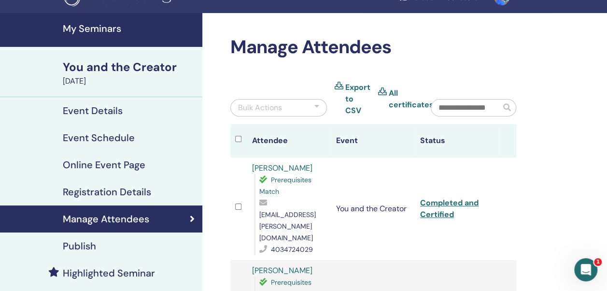
scroll to position [0, 0]
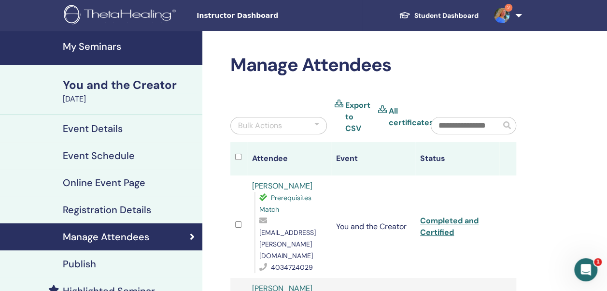
click at [101, 48] on h4 "My Seminars" at bounding box center [130, 47] width 134 height 12
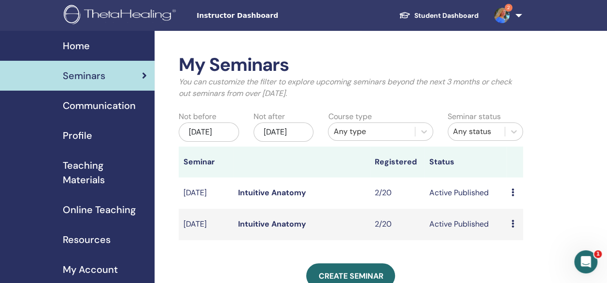
click at [211, 140] on div "May/15, 2025" at bounding box center [209, 132] width 60 height 19
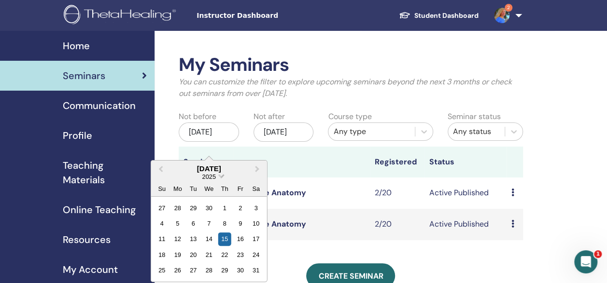
click at [222, 175] on span "Choose Date" at bounding box center [221, 175] width 6 height 6
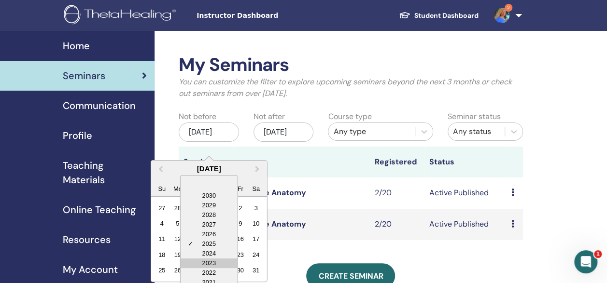
click at [216, 260] on div "2023" at bounding box center [208, 264] width 57 height 10
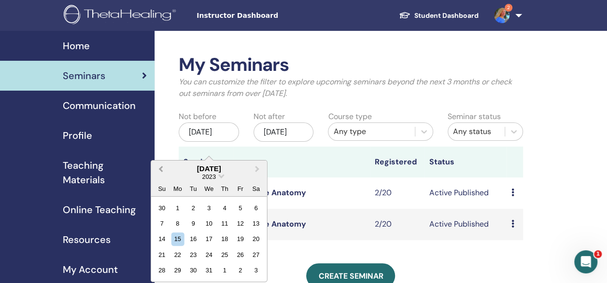
click at [161, 169] on span "Previous Month" at bounding box center [161, 169] width 0 height 10
click at [165, 204] on div "1" at bounding box center [161, 207] width 13 height 13
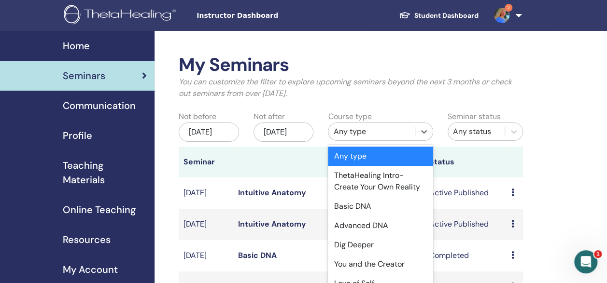
click at [347, 134] on div "Any type" at bounding box center [371, 132] width 77 height 12
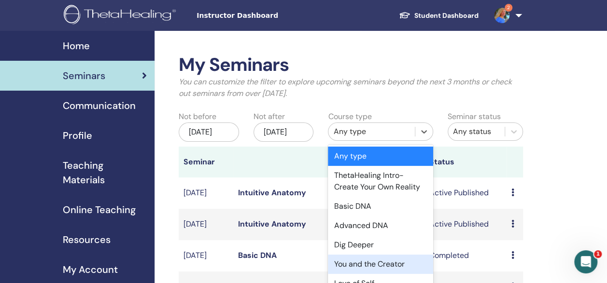
click at [354, 274] on div "You and the Creator" at bounding box center [380, 264] width 105 height 19
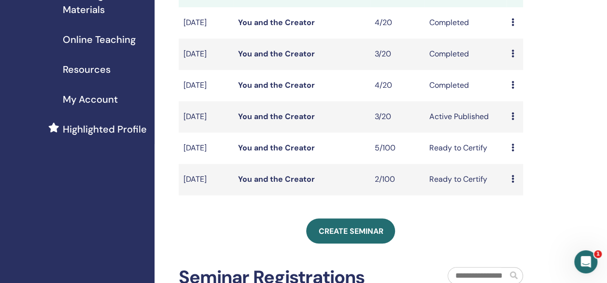
scroll to position [178, 0]
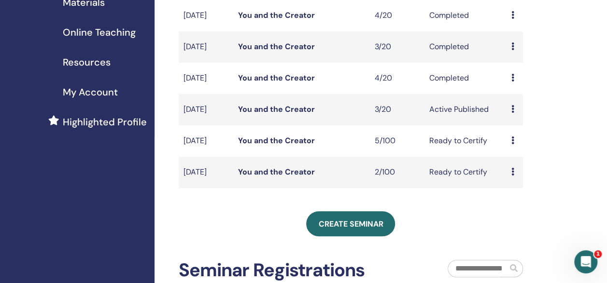
click at [295, 83] on link "You and the Creator" at bounding box center [276, 78] width 77 height 10
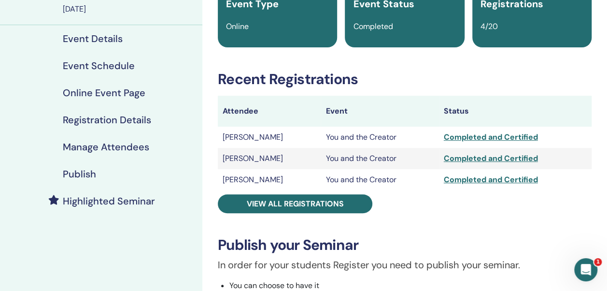
scroll to position [95, 0]
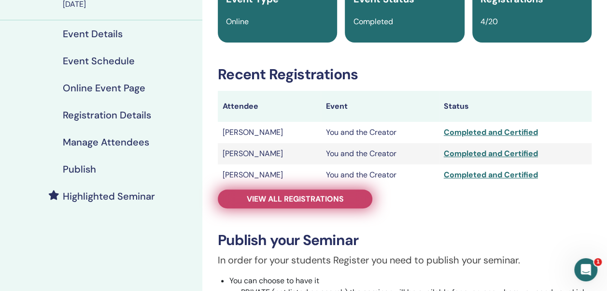
click at [312, 196] on span "View all registrations" at bounding box center [295, 199] width 97 height 10
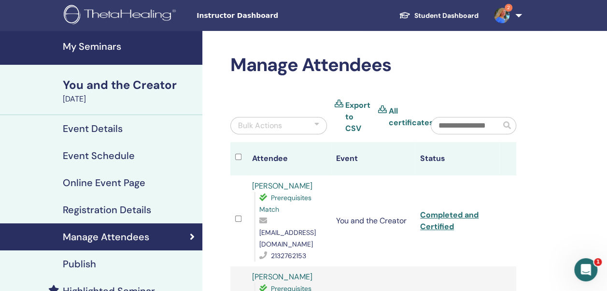
click at [111, 45] on h4 "My Seminars" at bounding box center [130, 47] width 134 height 12
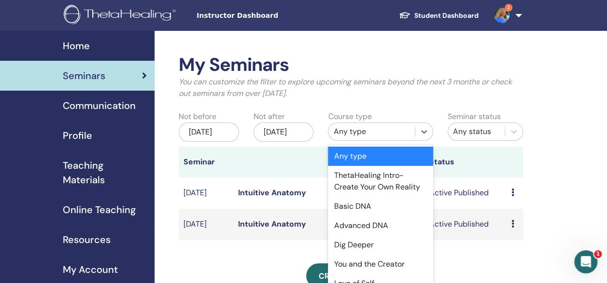
click at [366, 137] on div "Any type" at bounding box center [371, 132] width 77 height 12
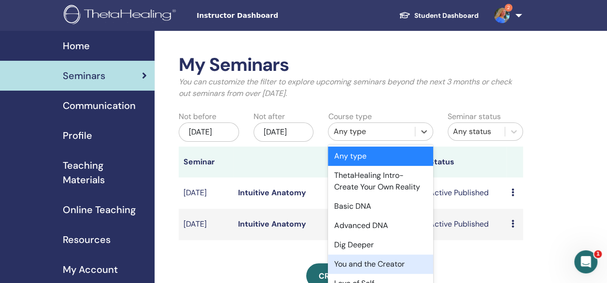
click at [362, 274] on div "You and the Creator" at bounding box center [380, 264] width 105 height 19
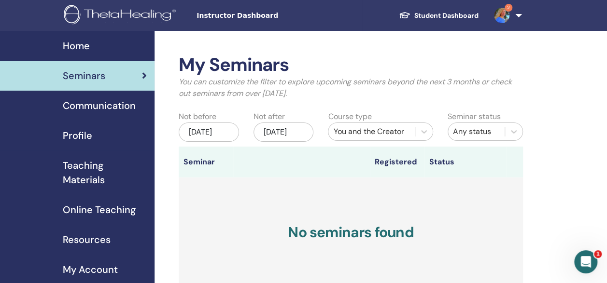
click at [208, 140] on div "[DATE]" at bounding box center [209, 132] width 60 height 19
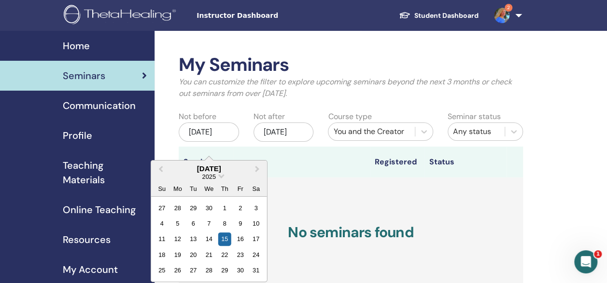
click at [219, 179] on div "2025" at bounding box center [209, 177] width 116 height 8
click at [212, 174] on span "2025" at bounding box center [209, 176] width 14 height 7
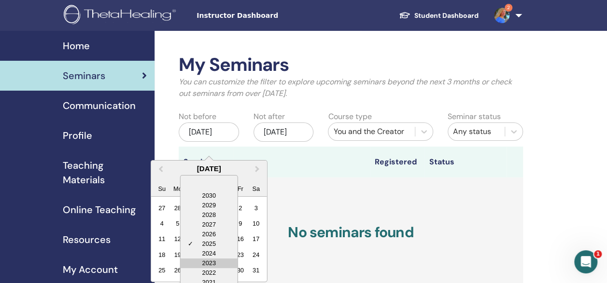
click at [218, 266] on div "2023" at bounding box center [208, 264] width 57 height 10
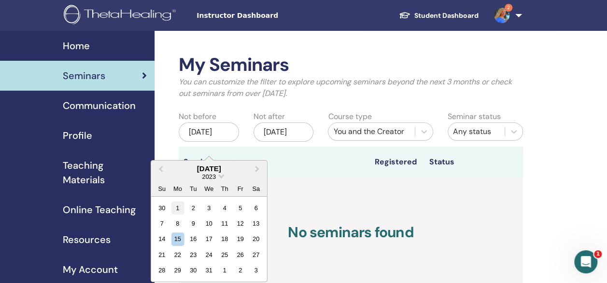
click at [180, 209] on div "1" at bounding box center [177, 207] width 13 height 13
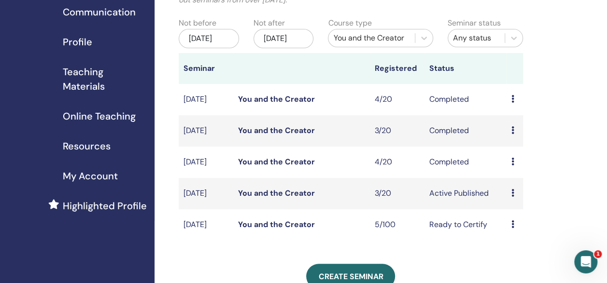
scroll to position [93, 0]
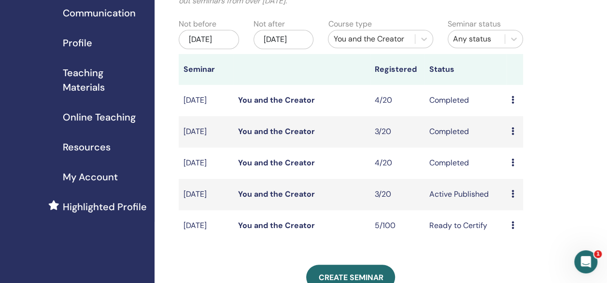
click at [295, 168] on link "You and the Creator" at bounding box center [276, 163] width 77 height 10
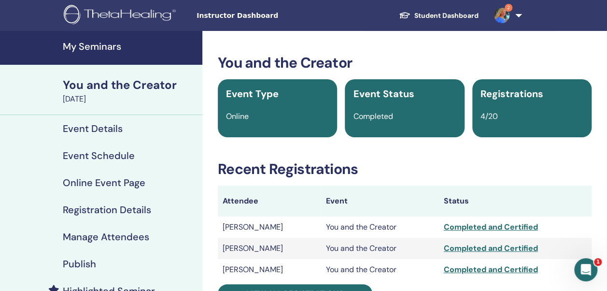
click at [88, 46] on h4 "My Seminars" at bounding box center [130, 47] width 134 height 12
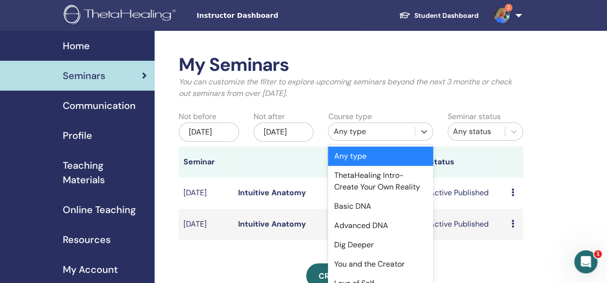
click at [348, 131] on div "Any type" at bounding box center [371, 132] width 77 height 12
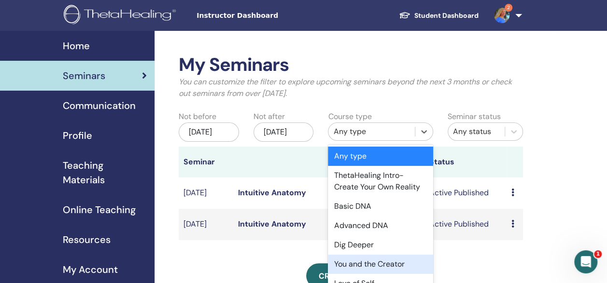
click at [367, 274] on div "You and the Creator" at bounding box center [380, 264] width 105 height 19
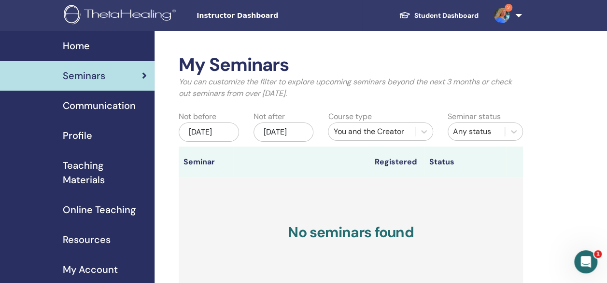
click at [218, 142] on div "[DATE]" at bounding box center [209, 132] width 60 height 19
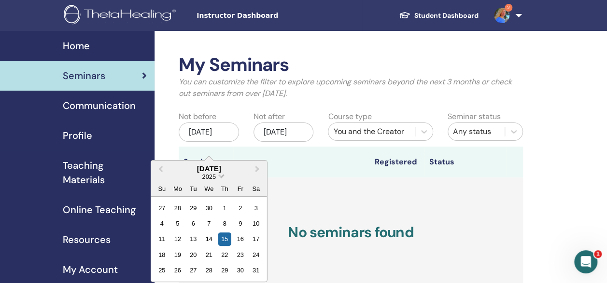
click at [221, 177] on span "Choose Date" at bounding box center [221, 175] width 6 height 6
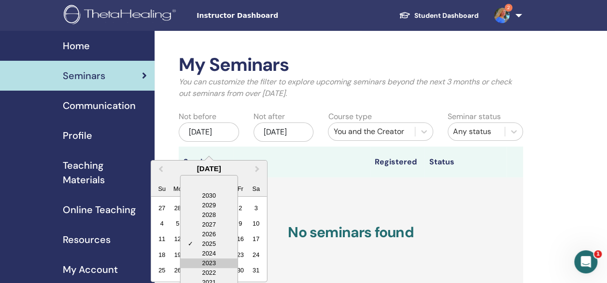
click at [217, 263] on div "2023" at bounding box center [208, 264] width 57 height 10
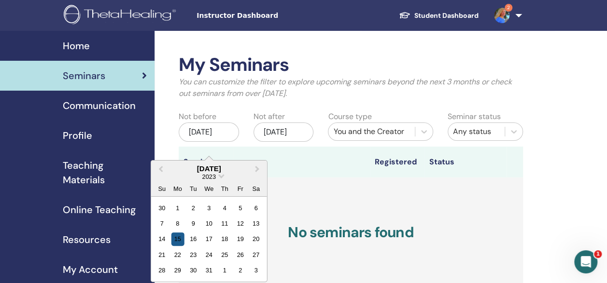
click at [183, 237] on div "15" at bounding box center [177, 239] width 13 height 13
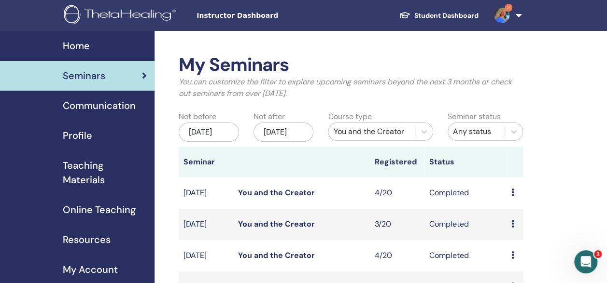
click at [288, 229] on link "You and the Creator" at bounding box center [276, 224] width 77 height 10
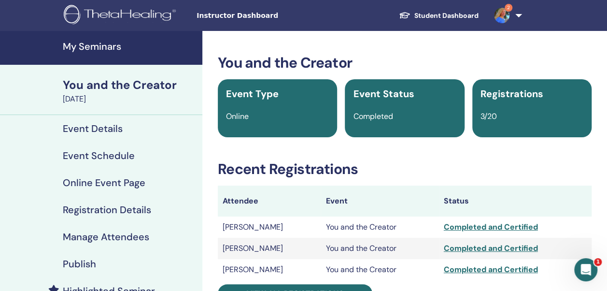
click at [586, 267] on icon "Open Intercom Messenger" at bounding box center [585, 269] width 7 height 8
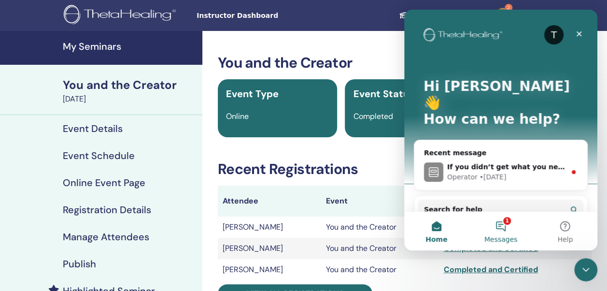
click at [502, 224] on button "1 Messages" at bounding box center [500, 230] width 64 height 39
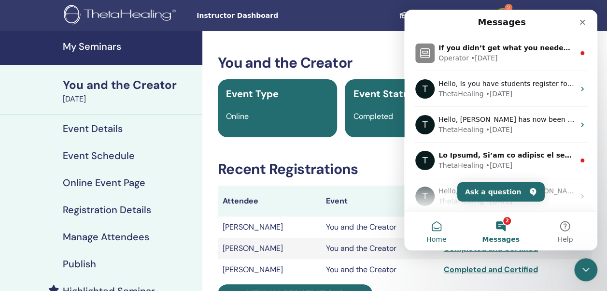
click at [439, 227] on button "Home" at bounding box center [436, 230] width 64 height 39
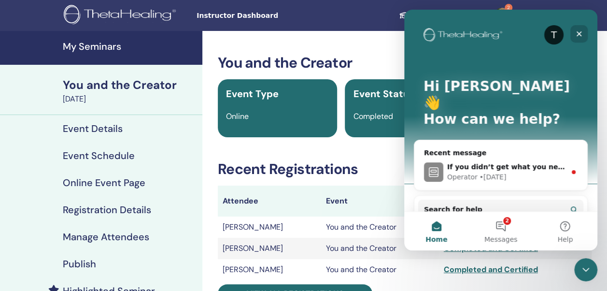
click at [581, 33] on icon "Close" at bounding box center [579, 34] width 8 height 8
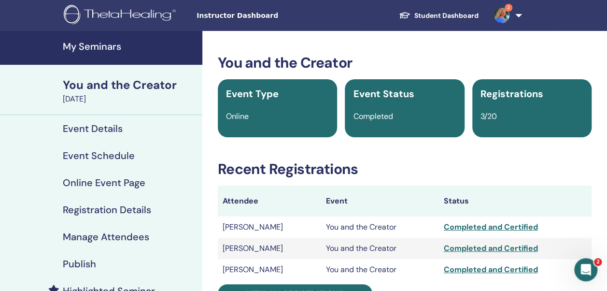
click at [502, 18] on img at bounding box center [501, 15] width 15 height 15
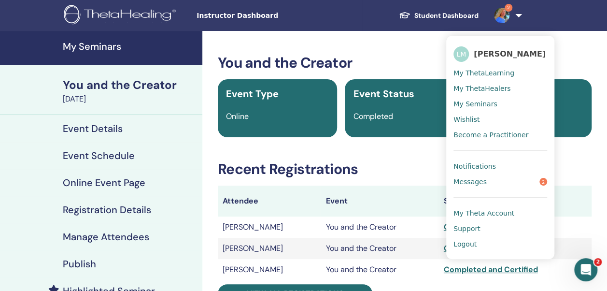
click at [108, 45] on h4 "My Seminars" at bounding box center [130, 47] width 134 height 12
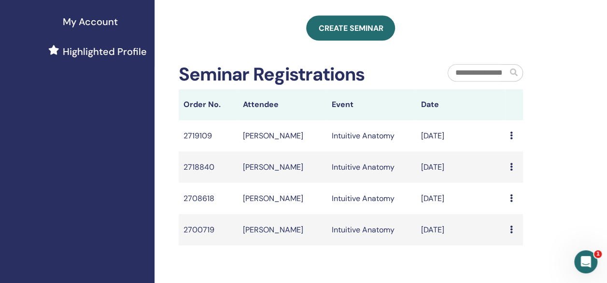
scroll to position [213, 0]
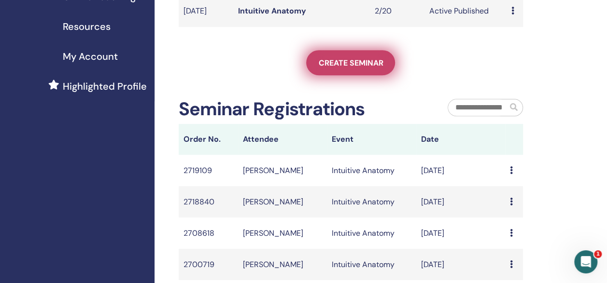
click at [356, 67] on link "Create seminar" at bounding box center [350, 62] width 89 height 25
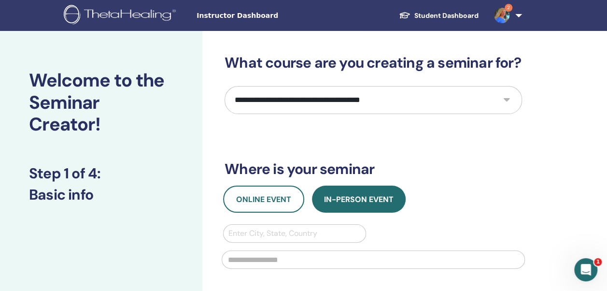
click at [321, 104] on select "**********" at bounding box center [372, 100] width 297 height 28
click at [551, 111] on div "**********" at bounding box center [404, 290] width 404 height 519
click at [519, 16] on link "2" at bounding box center [506, 15] width 40 height 31
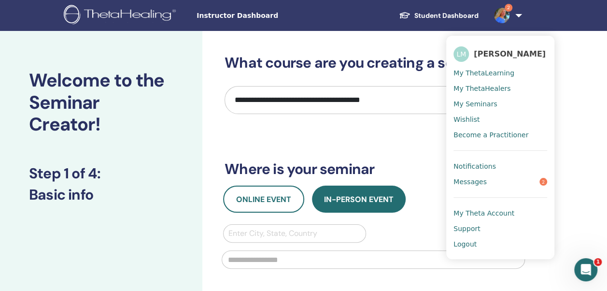
click at [464, 242] on span "Logout" at bounding box center [464, 243] width 23 height 9
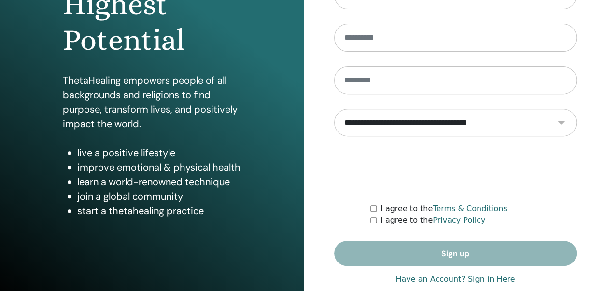
scroll to position [173, 0]
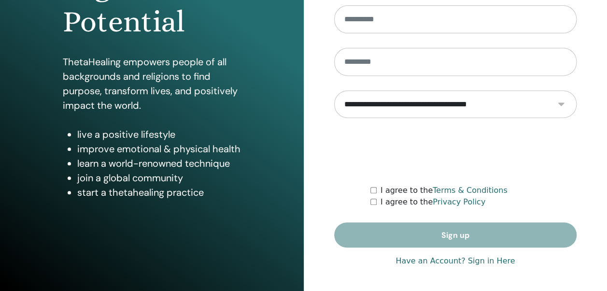
click at [496, 260] on link "Have an Account? Sign in Here" at bounding box center [454, 261] width 119 height 12
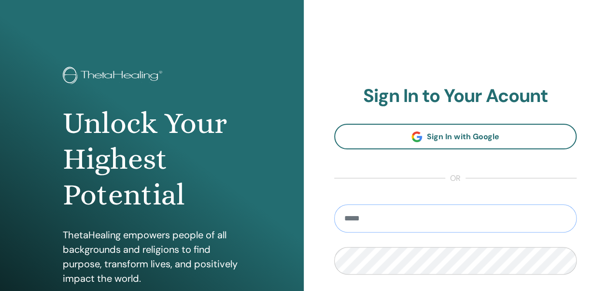
click at [454, 222] on input "email" at bounding box center [455, 218] width 243 height 28
type input "**********"
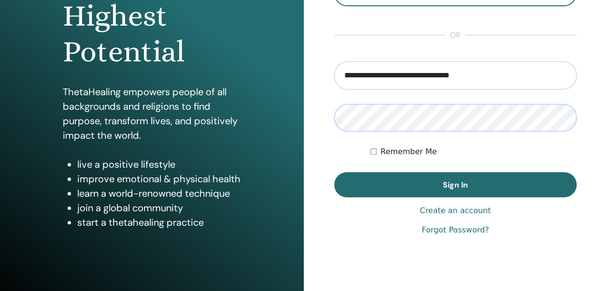
scroll to position [149, 0]
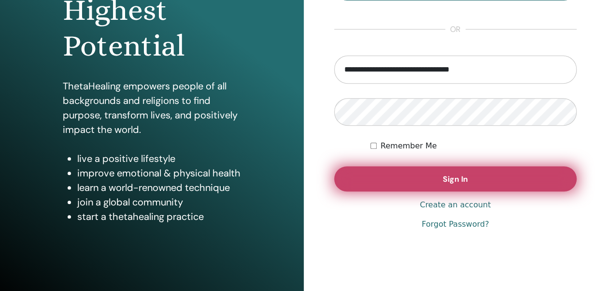
click at [450, 181] on span "Sign In" at bounding box center [455, 179] width 25 height 10
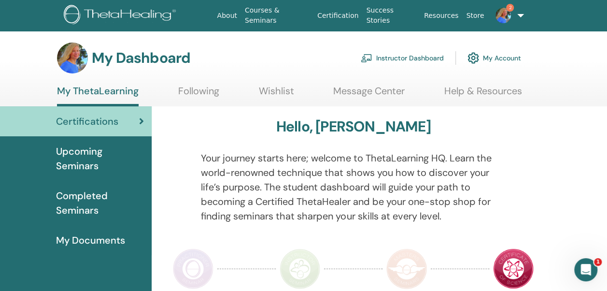
click at [414, 58] on link "Instructor Dashboard" at bounding box center [402, 57] width 83 height 21
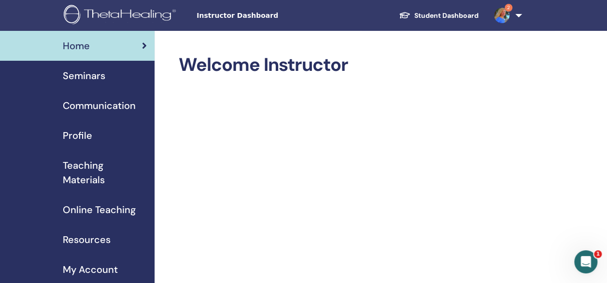
click at [85, 178] on span "Teaching Materials" at bounding box center [105, 172] width 84 height 29
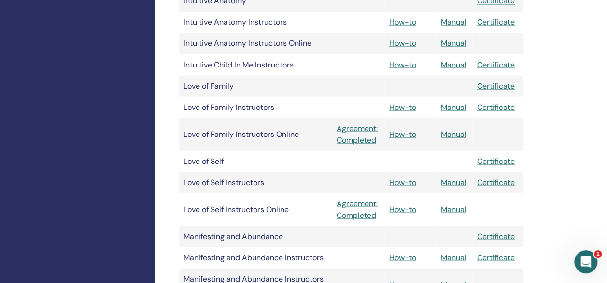
scroll to position [849, 0]
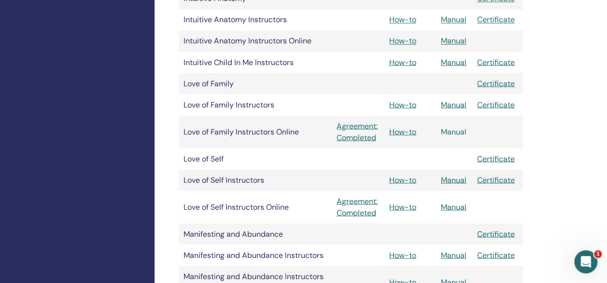
click at [451, 131] on link "Manual" at bounding box center [454, 131] width 26 height 10
click at [449, 208] on link "Manual" at bounding box center [454, 207] width 26 height 10
click at [449, 180] on link "Manual" at bounding box center [454, 180] width 26 height 10
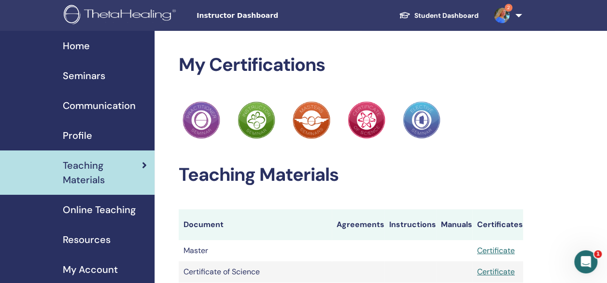
click at [498, 14] on img at bounding box center [501, 15] width 15 height 15
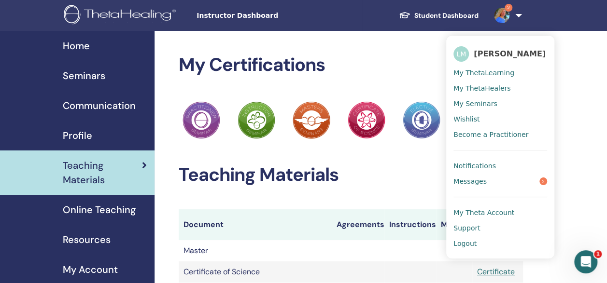
click at [361, 60] on h2 "My Certifications" at bounding box center [351, 65] width 344 height 22
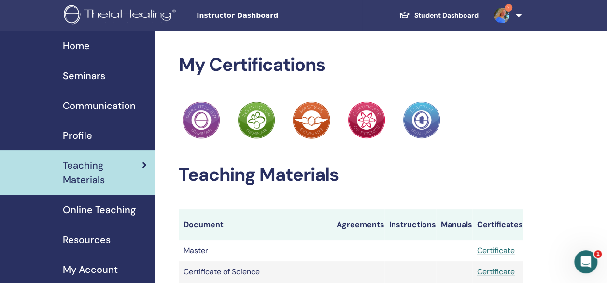
click at [85, 45] on span "Home" at bounding box center [76, 46] width 27 height 14
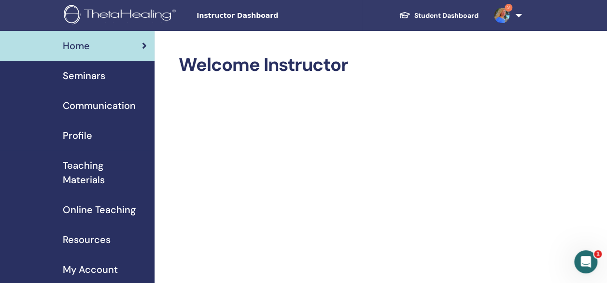
click at [505, 17] on img at bounding box center [501, 15] width 15 height 15
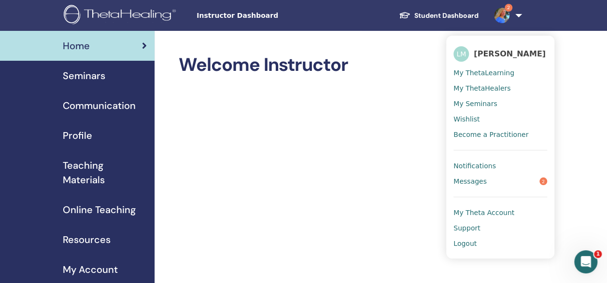
click at [461, 242] on span "Logout" at bounding box center [464, 243] width 23 height 9
